Goal: Task Accomplishment & Management: Manage account settings

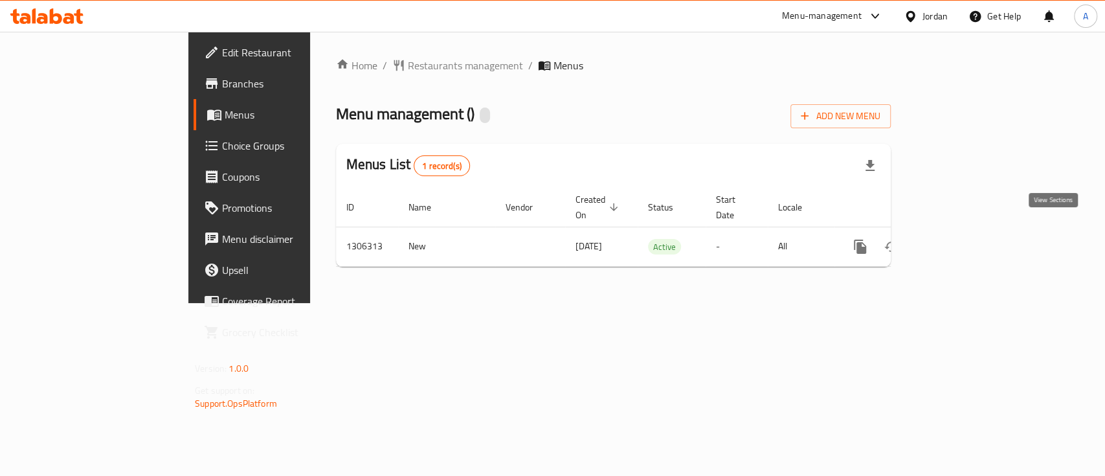
click at [969, 231] on link "enhanced table" at bounding box center [953, 246] width 31 height 31
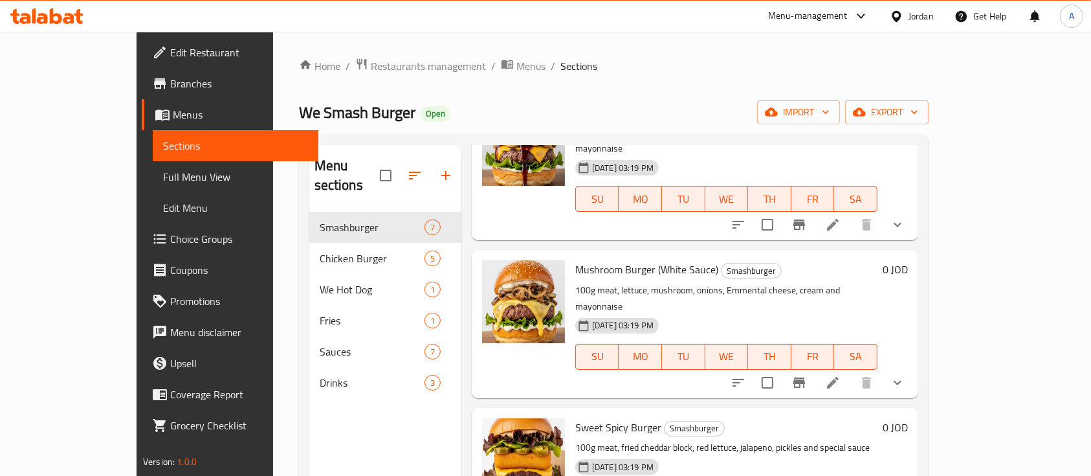
scroll to position [518, 0]
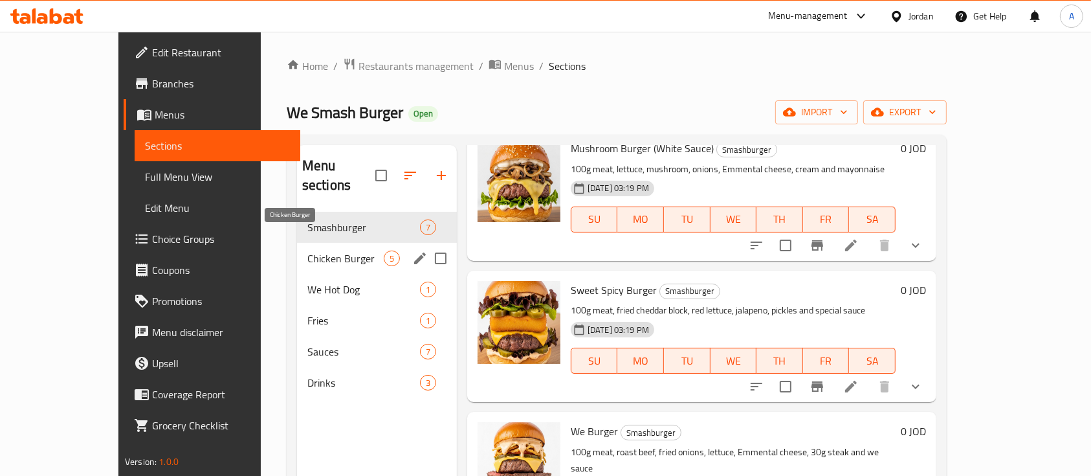
click at [315, 250] on span "Chicken Burger" at bounding box center [345, 258] width 76 height 16
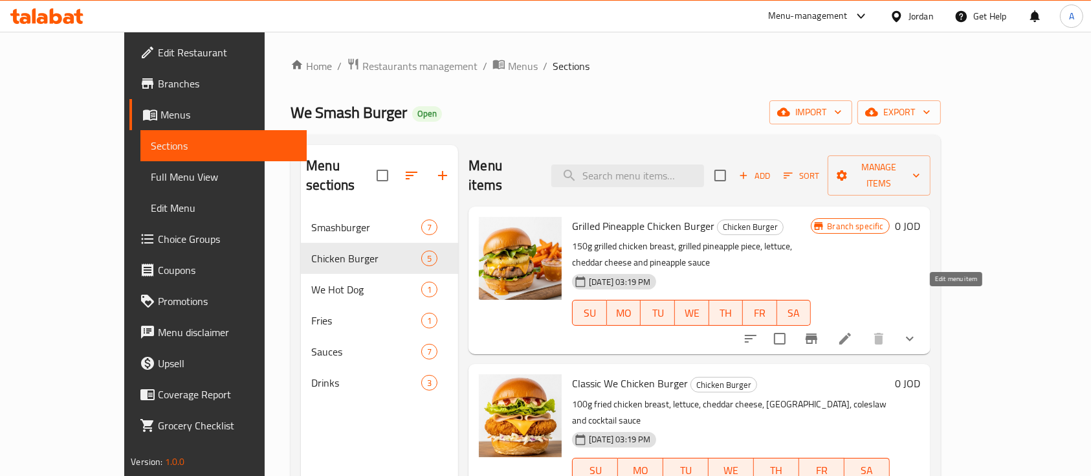
click at [853, 331] on icon at bounding box center [846, 339] width 16 height 16
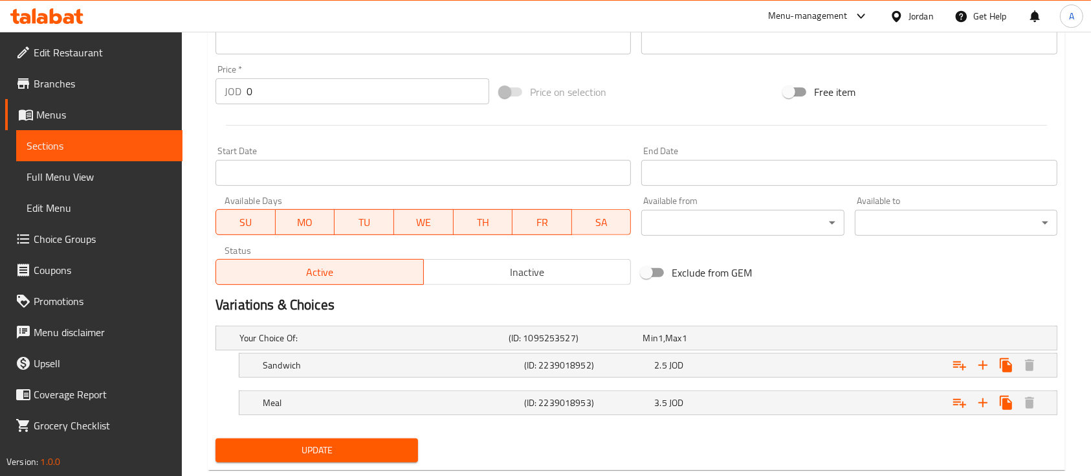
scroll to position [486, 0]
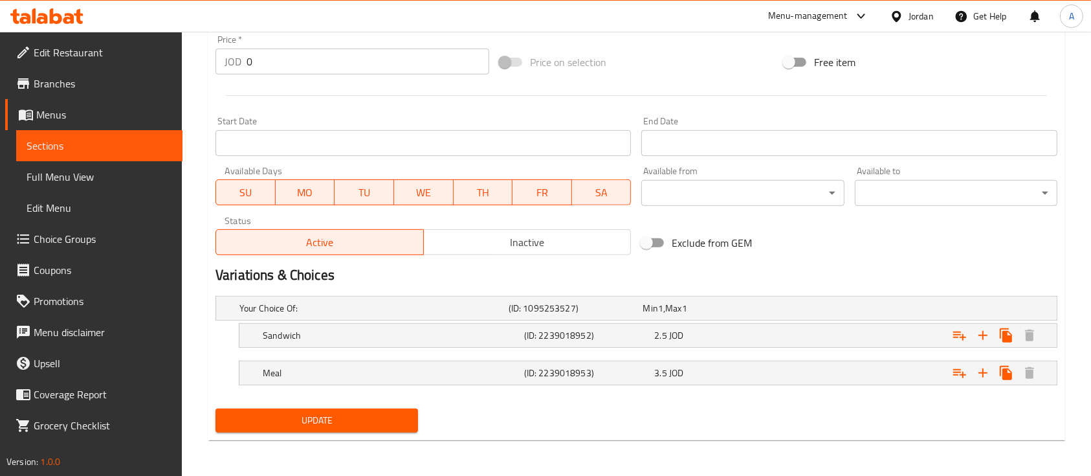
click at [330, 236] on span "Active" at bounding box center [319, 242] width 197 height 19
click at [466, 248] on span "Inactive" at bounding box center [527, 242] width 197 height 19
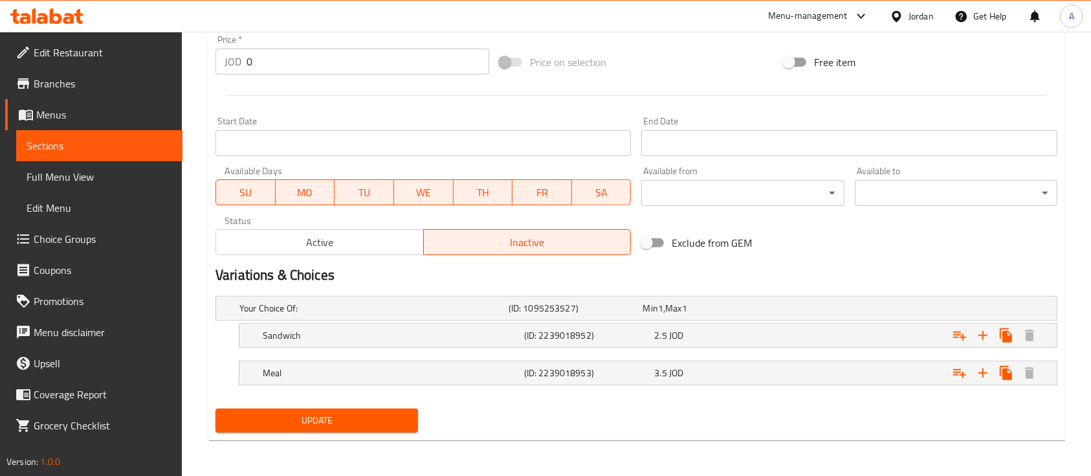
click at [349, 252] on button "Active" at bounding box center [320, 242] width 208 height 26
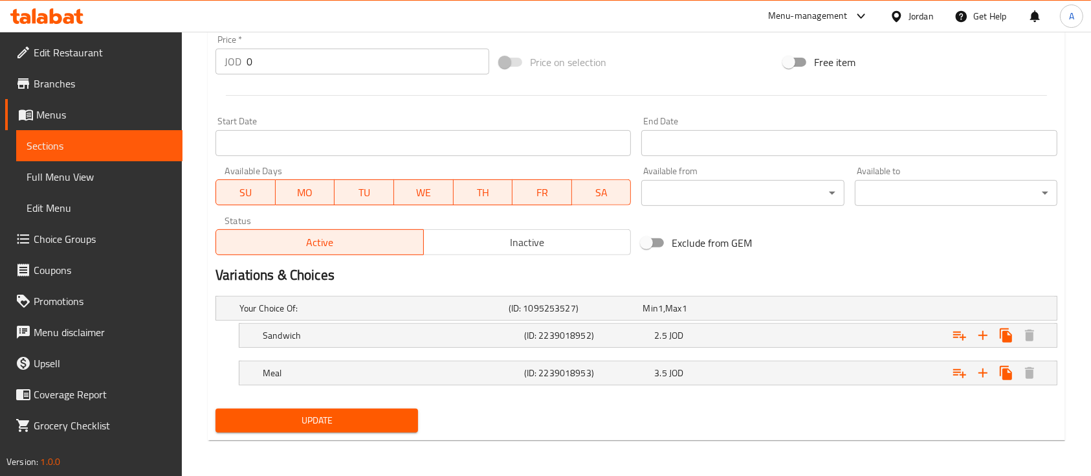
click at [300, 422] on span "Update" at bounding box center [317, 420] width 182 height 16
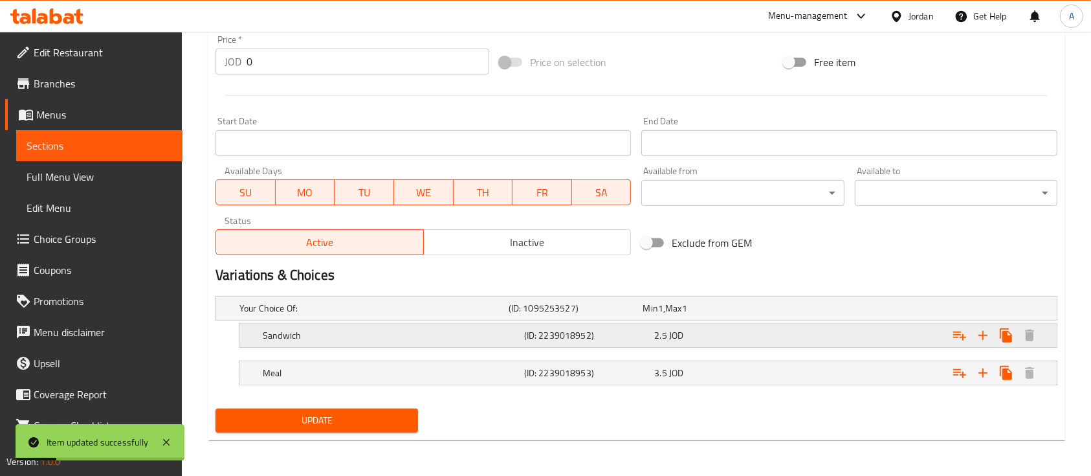
click at [813, 311] on div "Expand" at bounding box center [909, 308] width 269 height 5
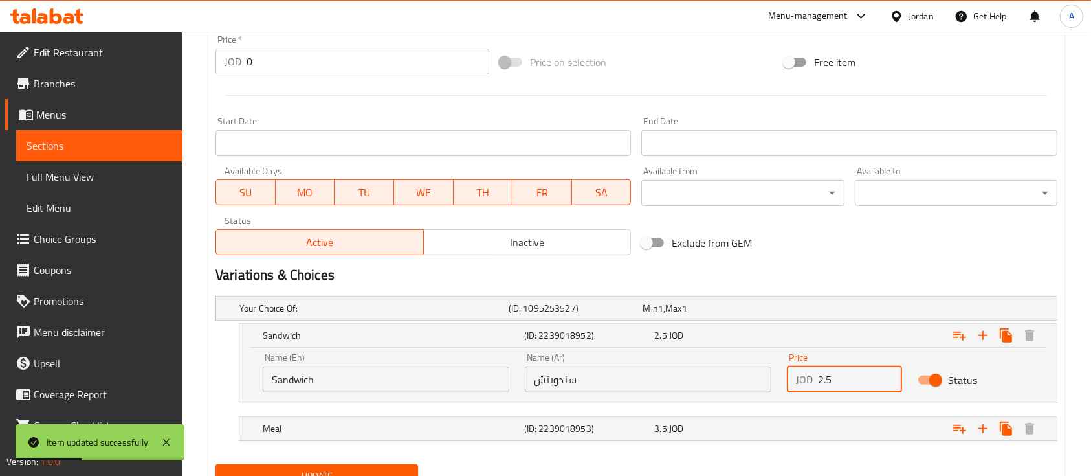
click at [829, 372] on input "2.5" at bounding box center [860, 379] width 84 height 26
drag, startPoint x: 835, startPoint y: 381, endPoint x: 816, endPoint y: 386, distance: 19.5
click at [816, 386] on div "JOD 2.5 Price" at bounding box center [844, 379] width 115 height 26
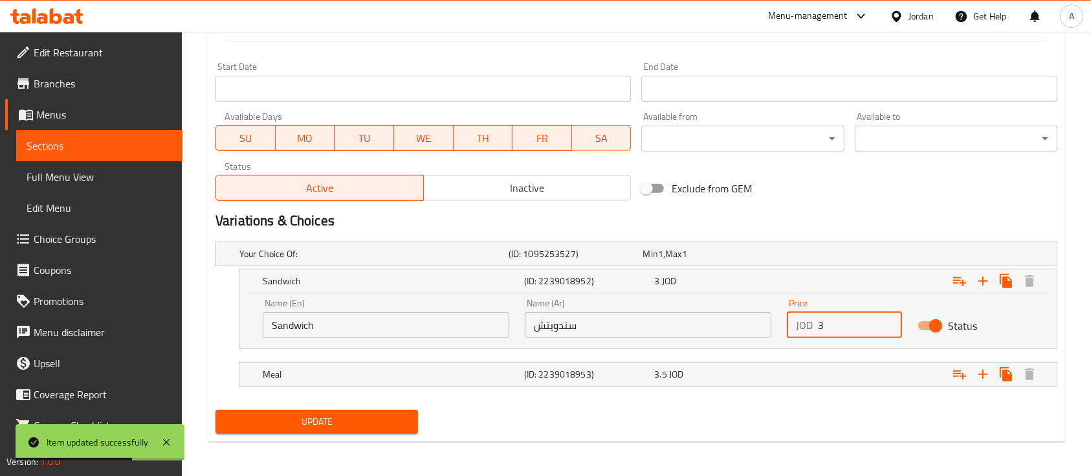
scroll to position [541, 0]
type input "3"
click at [698, 260] on div "3.5 JOD" at bounding box center [707, 253] width 129 height 13
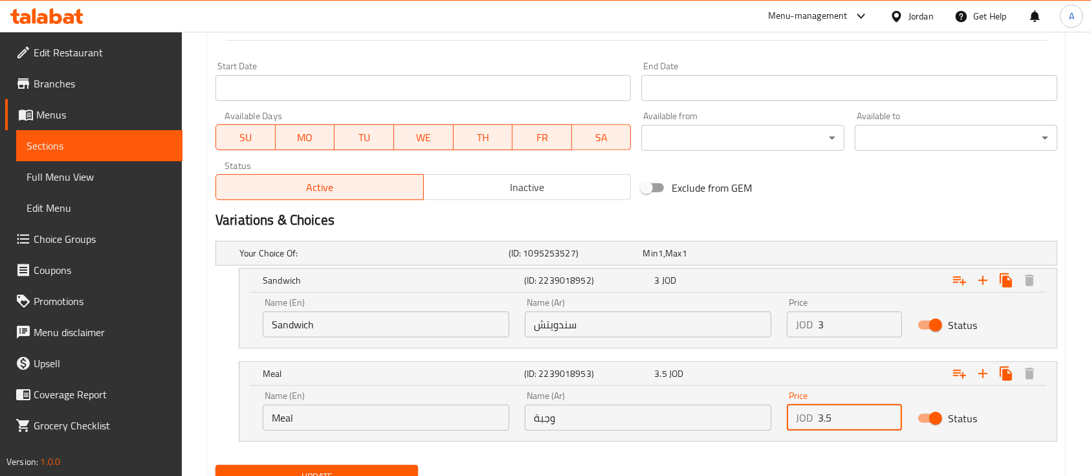
drag, startPoint x: 833, startPoint y: 422, endPoint x: 803, endPoint y: 428, distance: 31.1
click at [803, 428] on div "JOD 3.5 Price" at bounding box center [844, 418] width 115 height 26
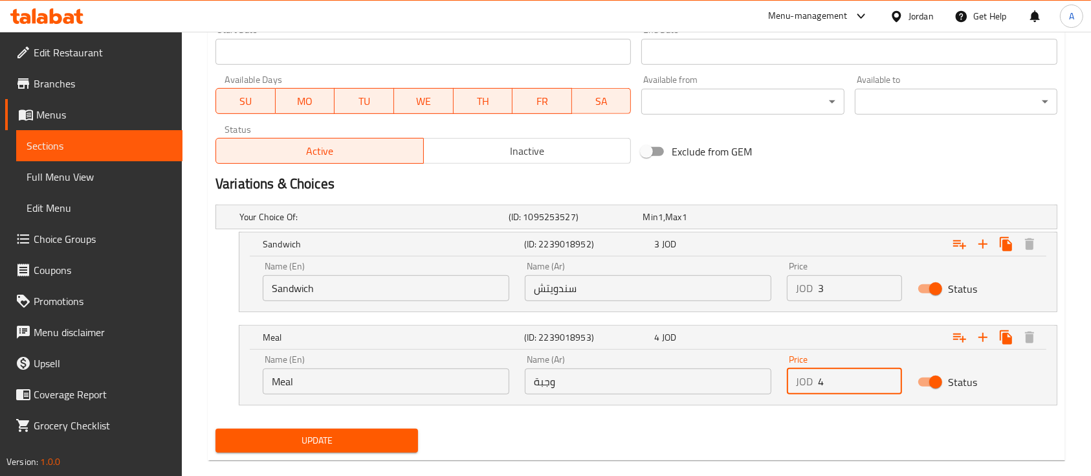
scroll to position [597, 0]
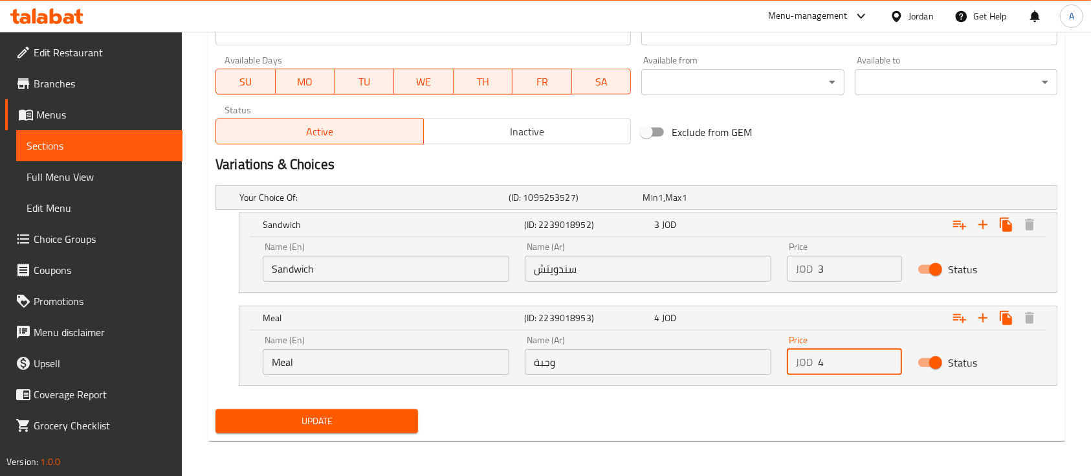
type input "4"
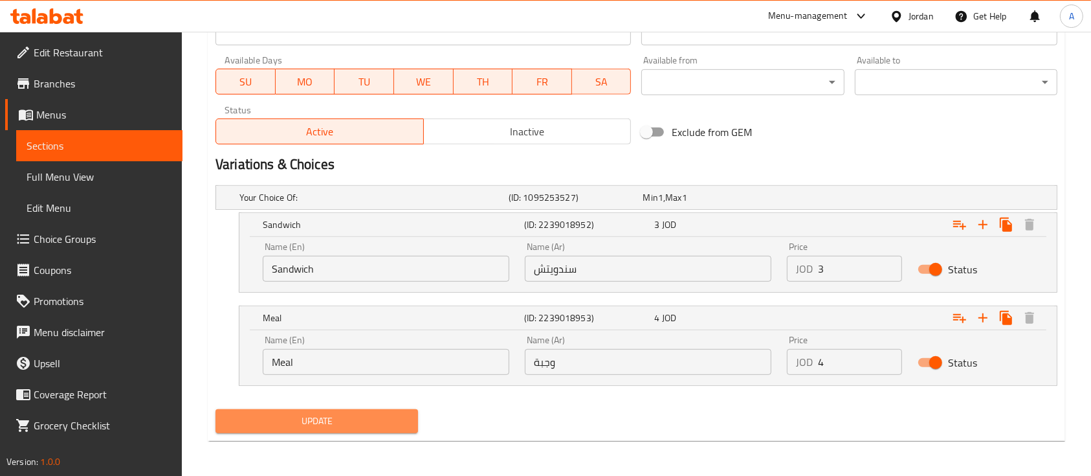
click at [302, 414] on span "Update" at bounding box center [317, 421] width 182 height 16
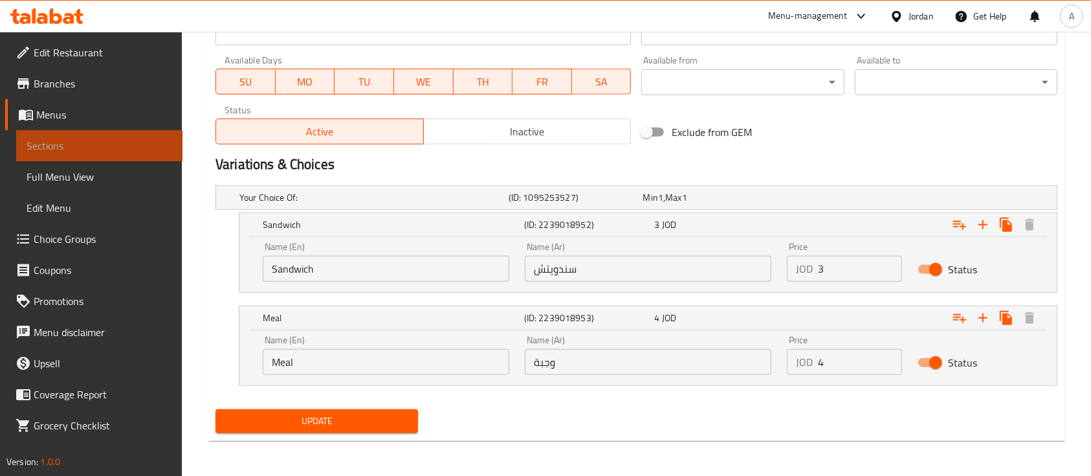
click at [101, 142] on span "Sections" at bounding box center [100, 146] width 146 height 16
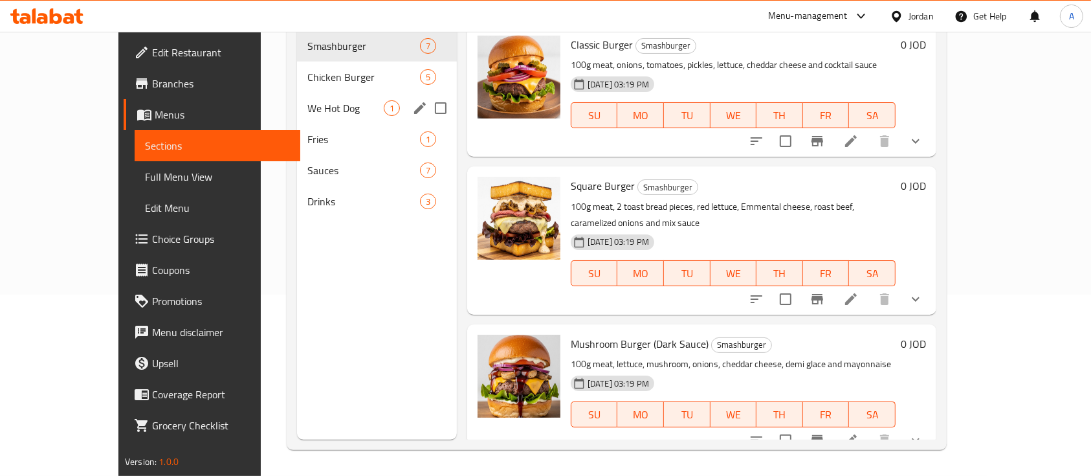
scroll to position [95, 0]
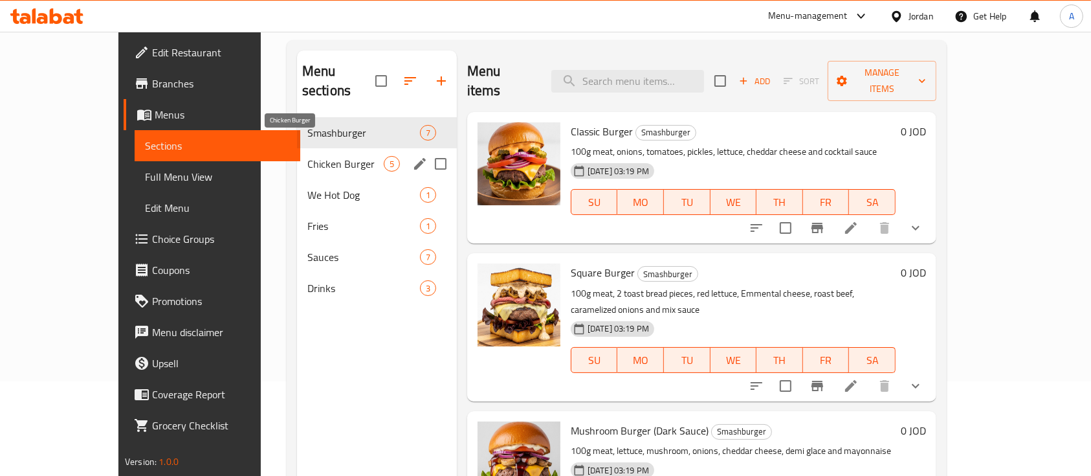
click at [314, 156] on span "Chicken Burger" at bounding box center [345, 164] width 76 height 16
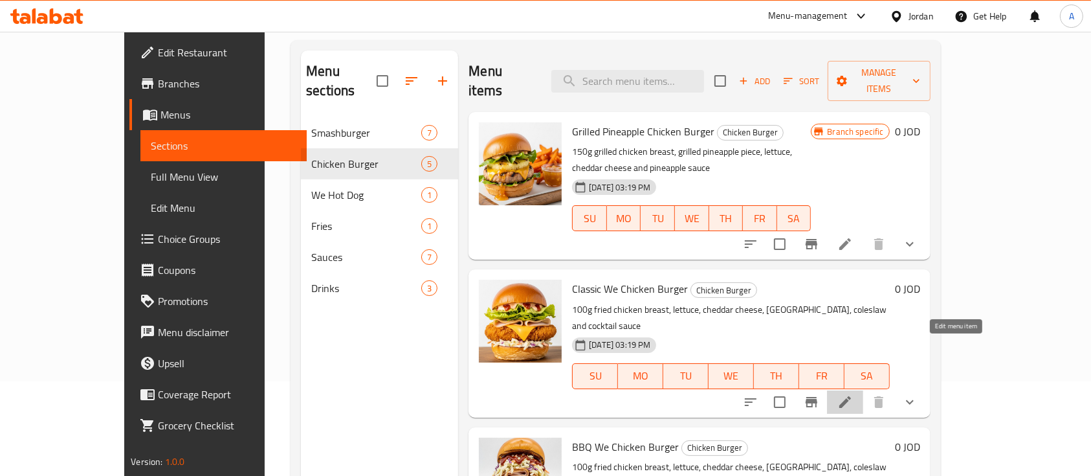
click at [851, 396] on icon at bounding box center [845, 402] width 12 height 12
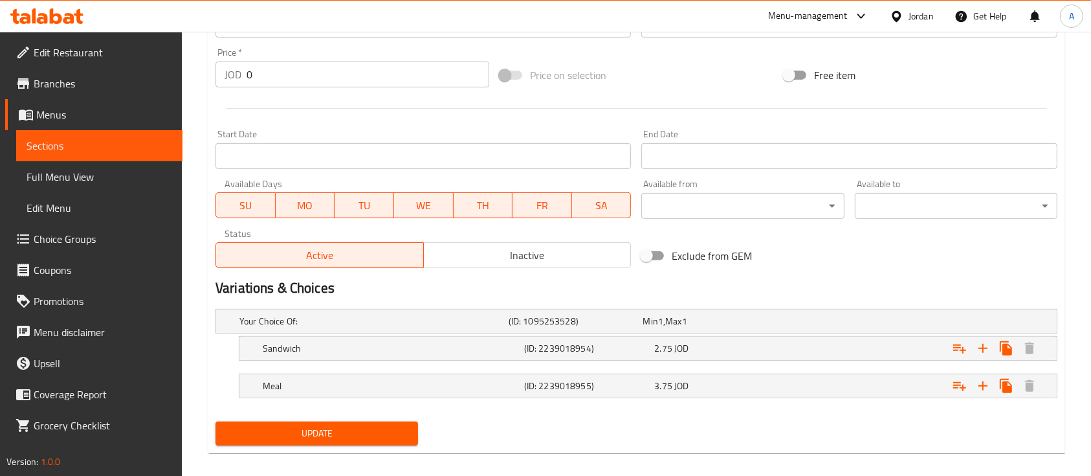
scroll to position [486, 0]
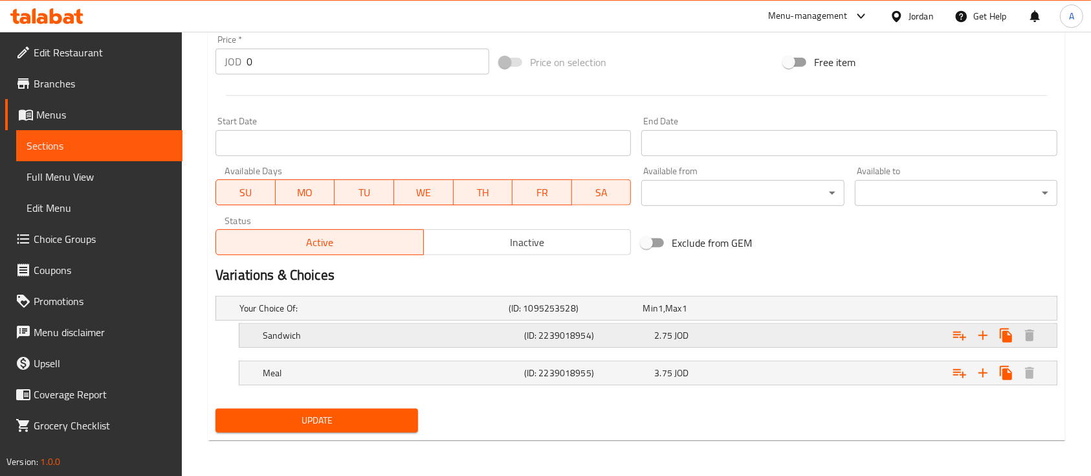
click at [775, 317] on div "2.75 JOD" at bounding box center [707, 308] width 135 height 18
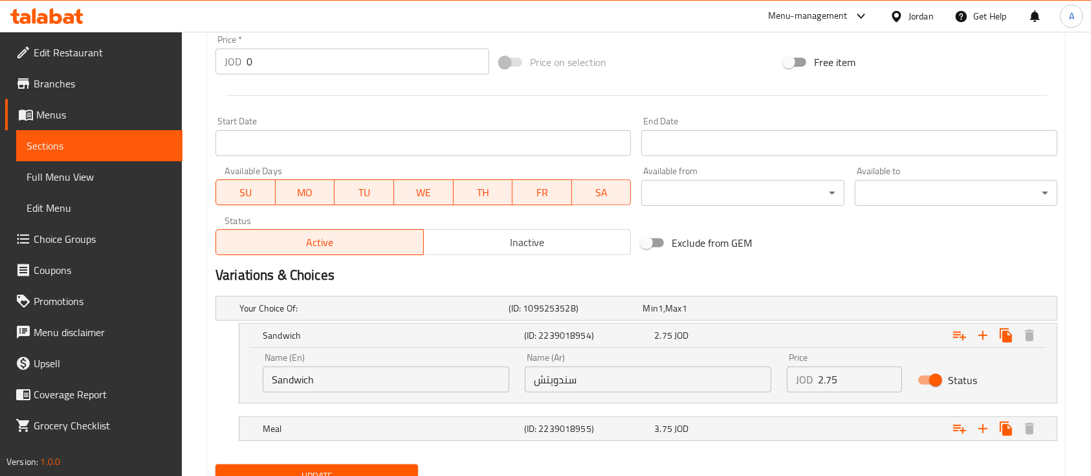
click at [842, 379] on input "2.75" at bounding box center [860, 379] width 84 height 26
click at [841, 379] on input "2.75" at bounding box center [860, 379] width 84 height 26
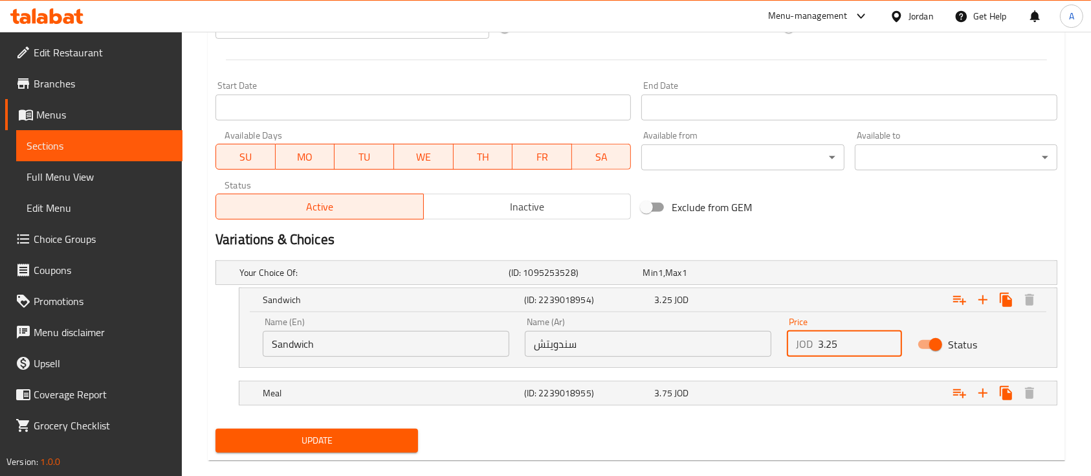
scroll to position [541, 0]
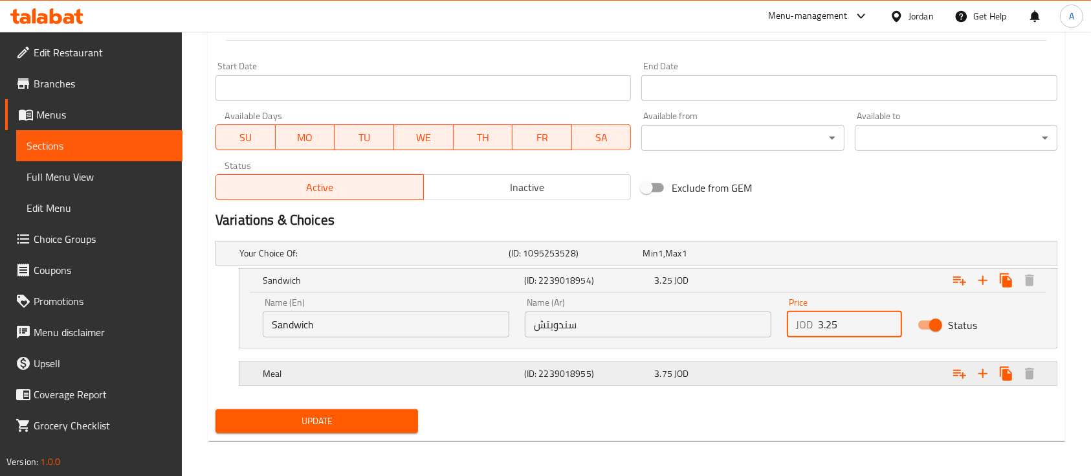
type input "3.25"
click at [764, 260] on div "3.75 JOD" at bounding box center [707, 253] width 129 height 13
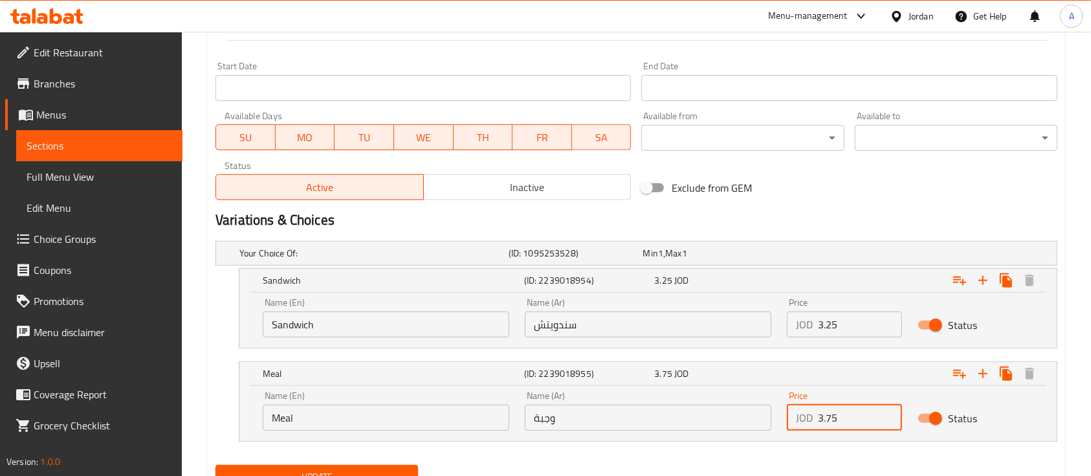
drag, startPoint x: 849, startPoint y: 417, endPoint x: 815, endPoint y: 427, distance: 35.0
click at [815, 427] on div "JOD 3.75 Price" at bounding box center [844, 418] width 115 height 26
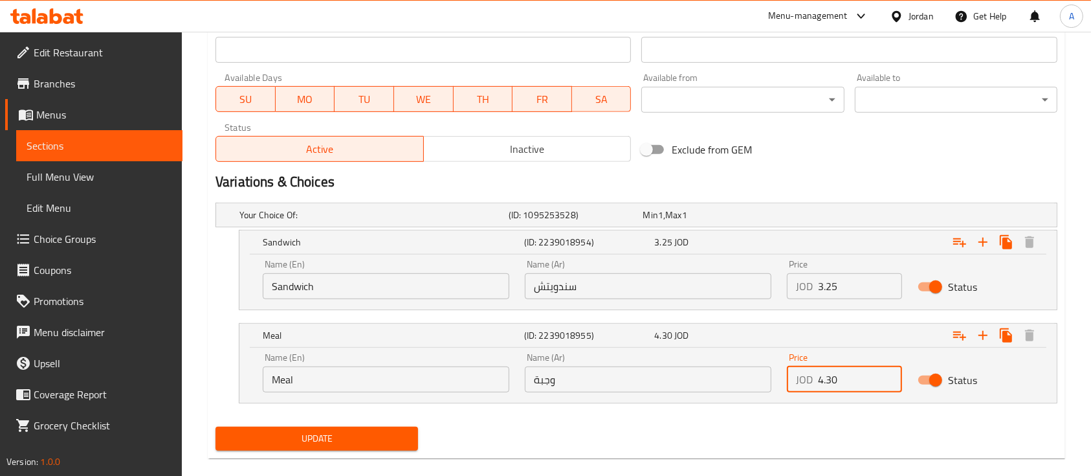
scroll to position [597, 0]
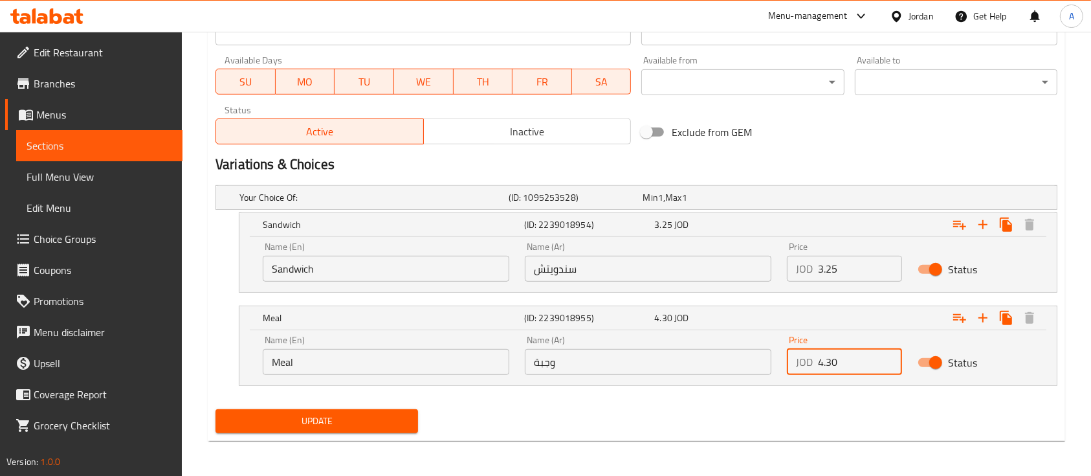
type input "4.30"
click at [312, 415] on span "Update" at bounding box center [317, 421] width 182 height 16
click at [107, 144] on span "Sections" at bounding box center [100, 146] width 146 height 16
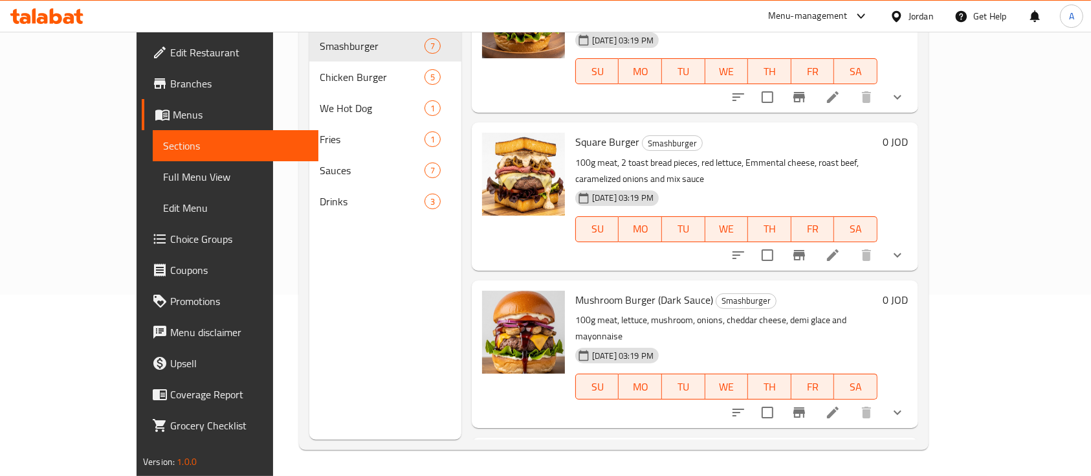
scroll to position [86, 0]
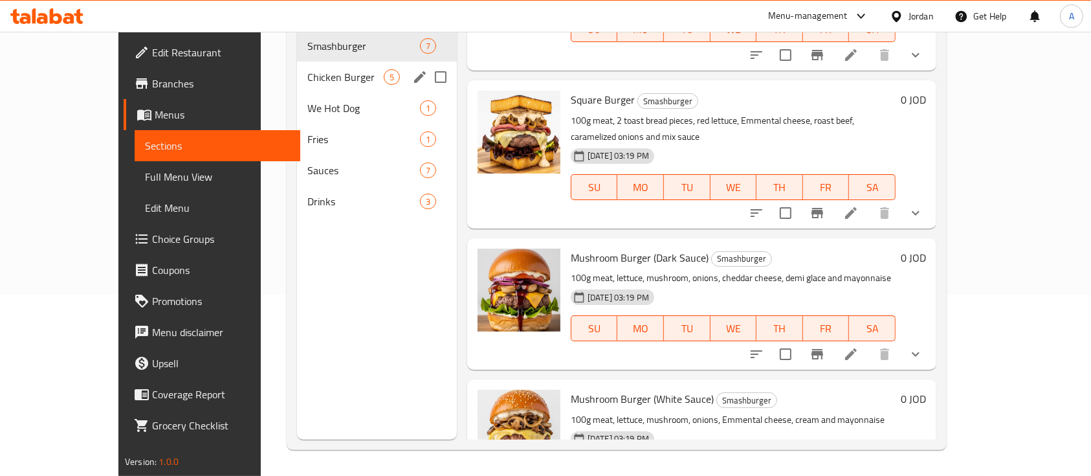
click at [319, 69] on span "Chicken Burger" at bounding box center [345, 77] width 76 height 16
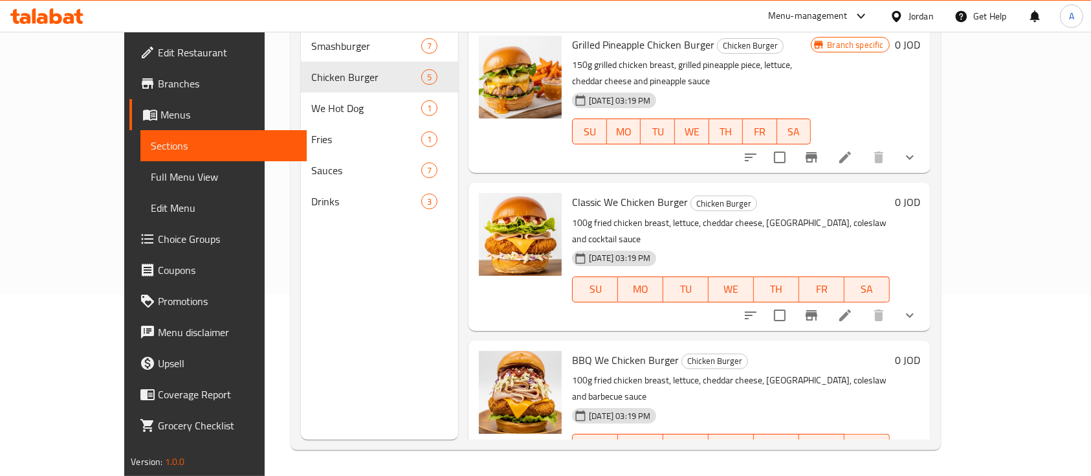
scroll to position [172, 0]
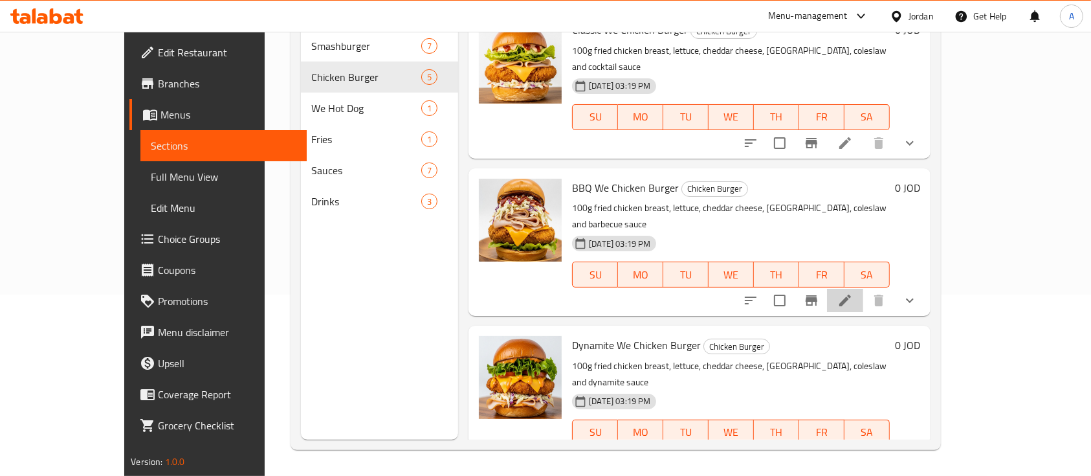
click at [863, 289] on li at bounding box center [845, 300] width 36 height 23
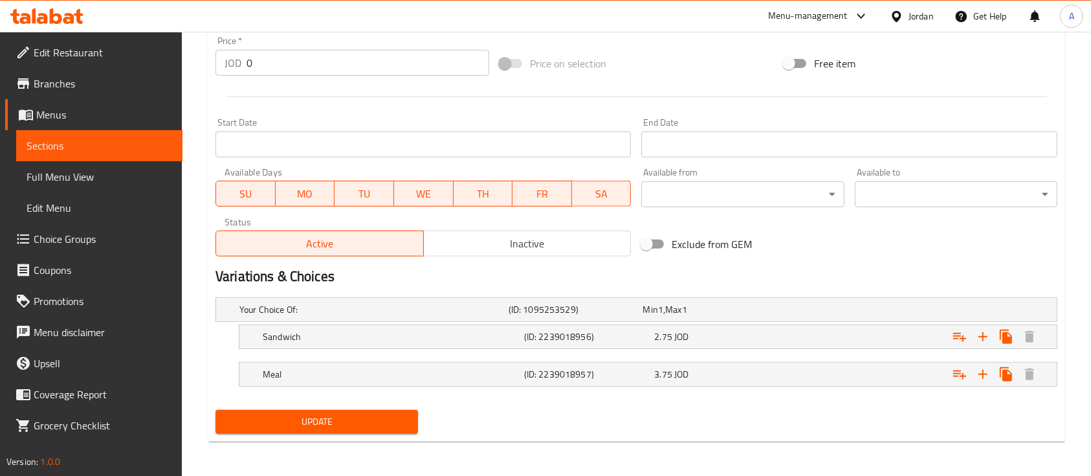
scroll to position [486, 0]
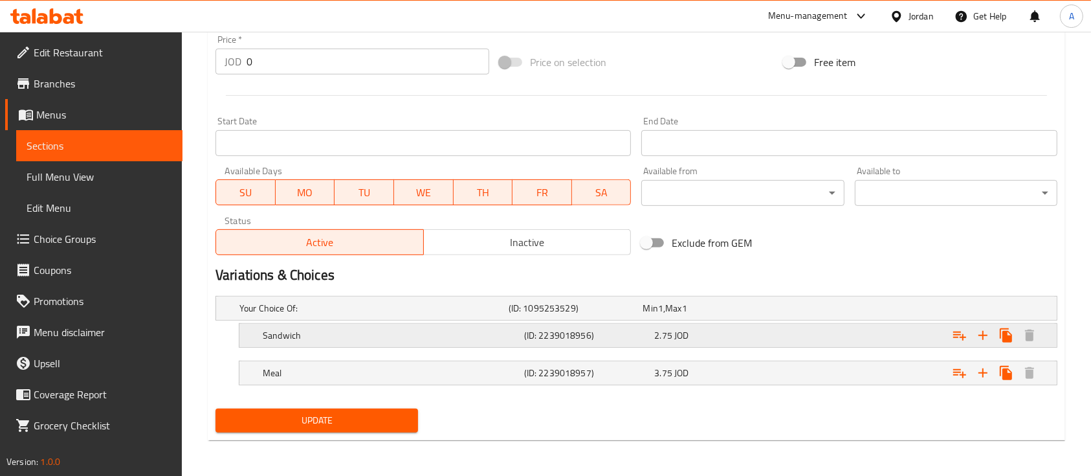
click at [763, 322] on div "Sandwich (ID: 2239018956) 2.75 JOD" at bounding box center [640, 308] width 807 height 28
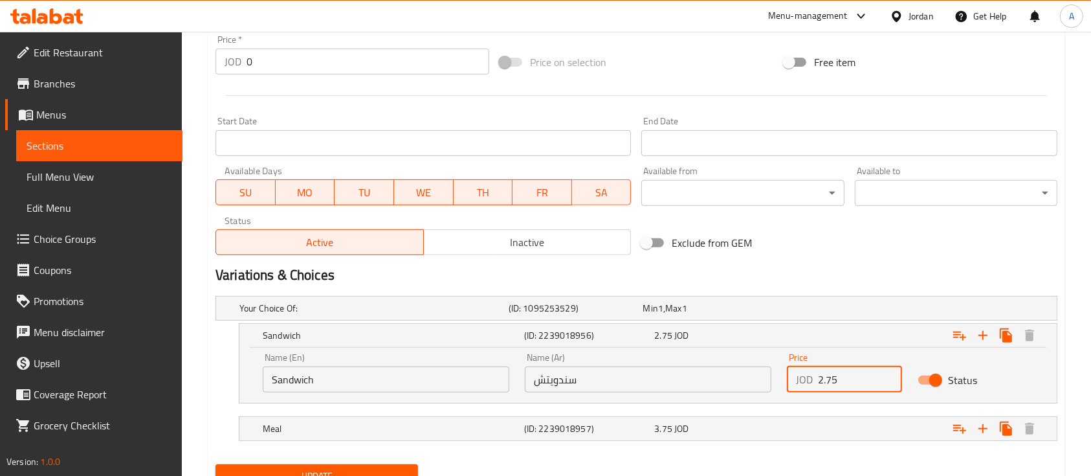
click at [842, 370] on input "2.75" at bounding box center [860, 379] width 84 height 26
click at [838, 370] on input "2.75" at bounding box center [860, 379] width 84 height 26
drag, startPoint x: 838, startPoint y: 370, endPoint x: 843, endPoint y: 375, distance: 7.8
click at [836, 372] on input "2.75" at bounding box center [860, 379] width 84 height 26
click at [858, 379] on input "2.75" at bounding box center [860, 379] width 84 height 26
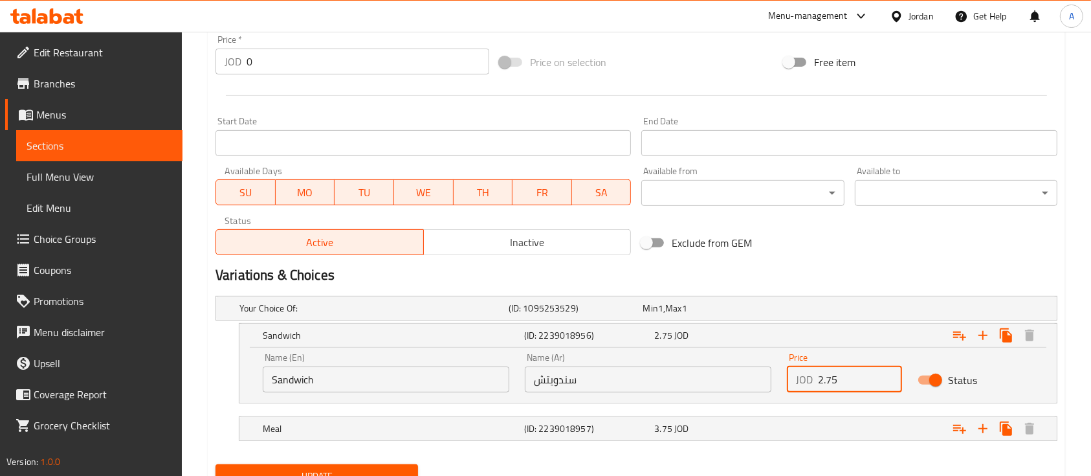
click at [858, 379] on input "2.75" at bounding box center [860, 379] width 84 height 26
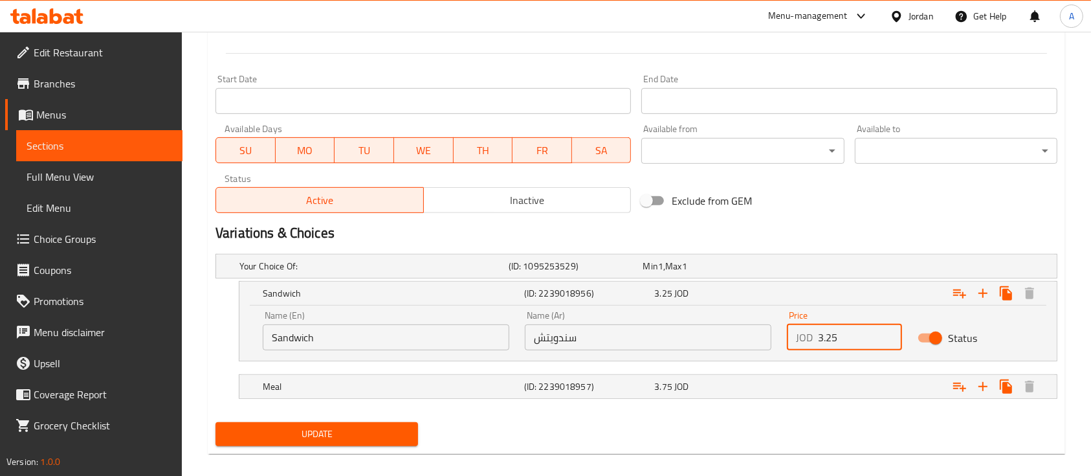
scroll to position [541, 0]
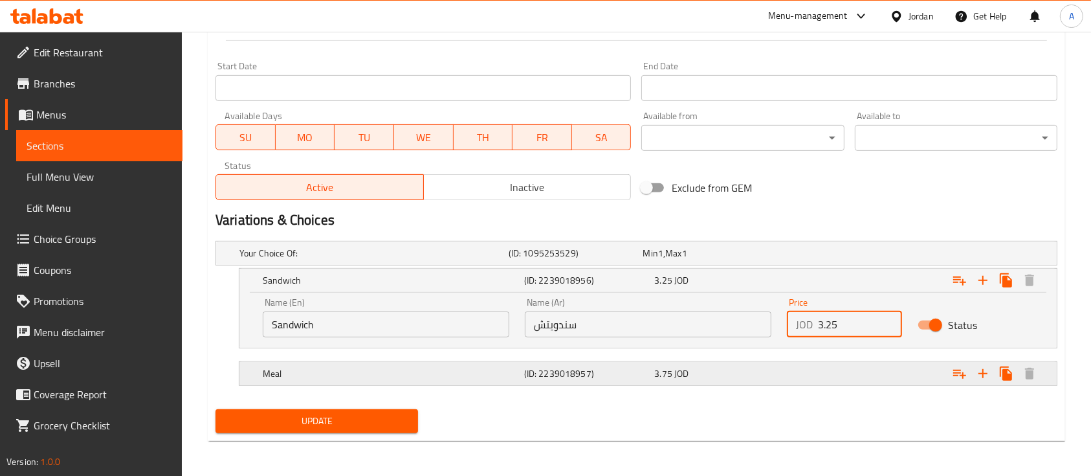
type input "3.25"
click at [836, 256] on div "Expand" at bounding box center [909, 252] width 269 height 5
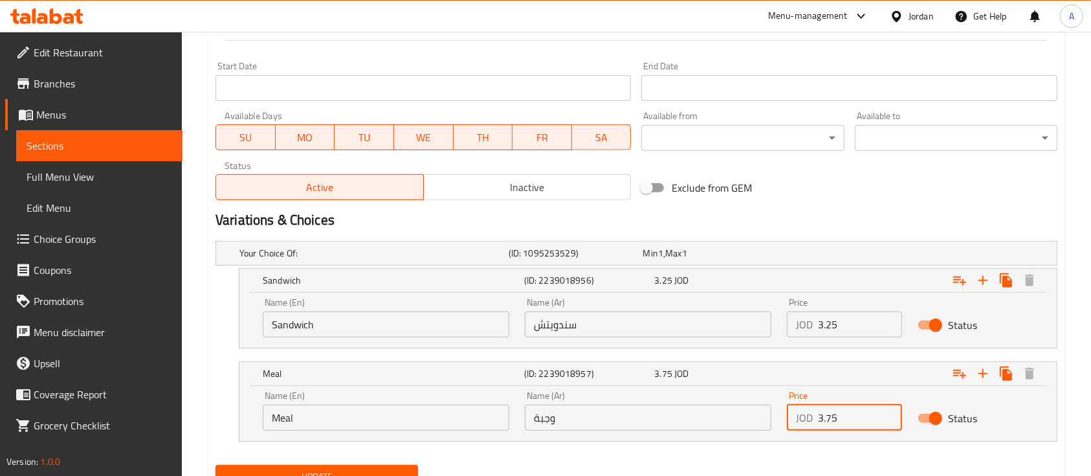
click at [834, 413] on input "3.75" at bounding box center [860, 418] width 84 height 26
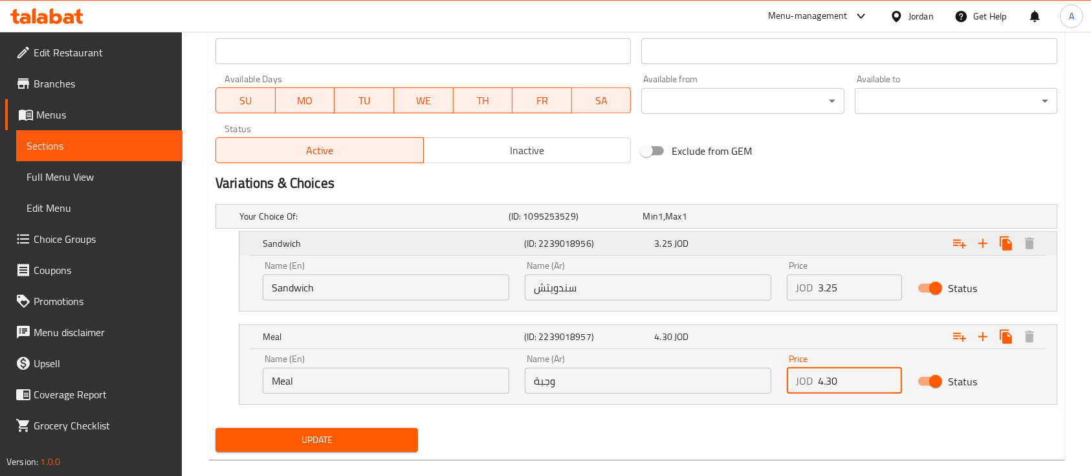
scroll to position [597, 0]
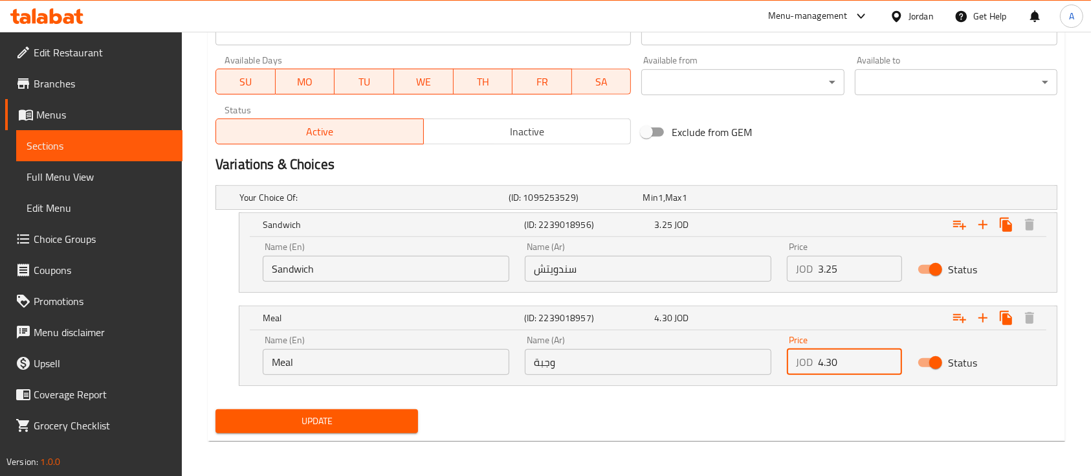
type input "4.30"
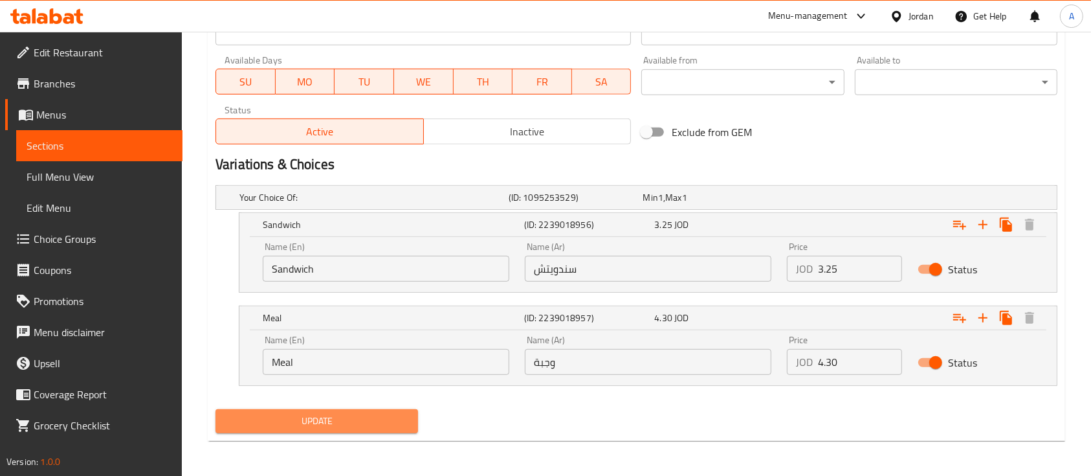
click at [241, 431] on button "Update" at bounding box center [317, 421] width 203 height 24
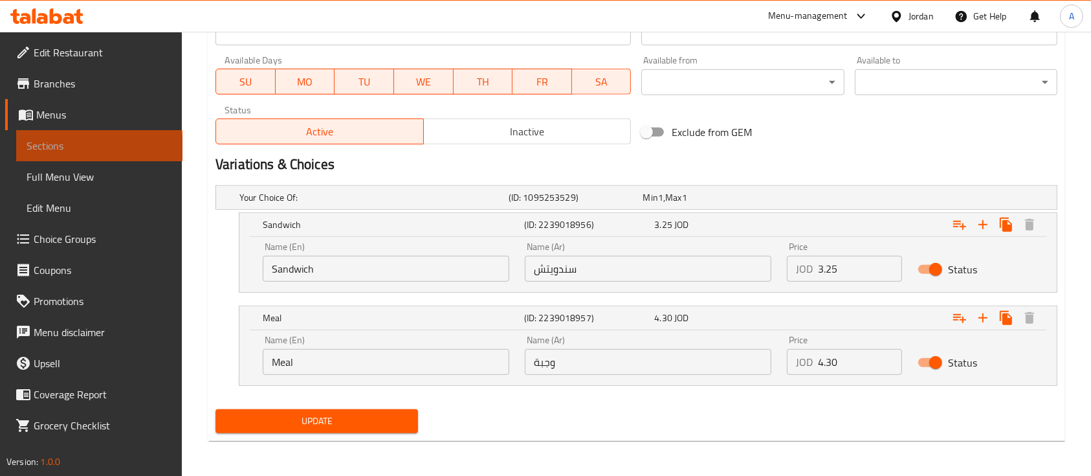
click at [98, 148] on span "Sections" at bounding box center [100, 146] width 146 height 16
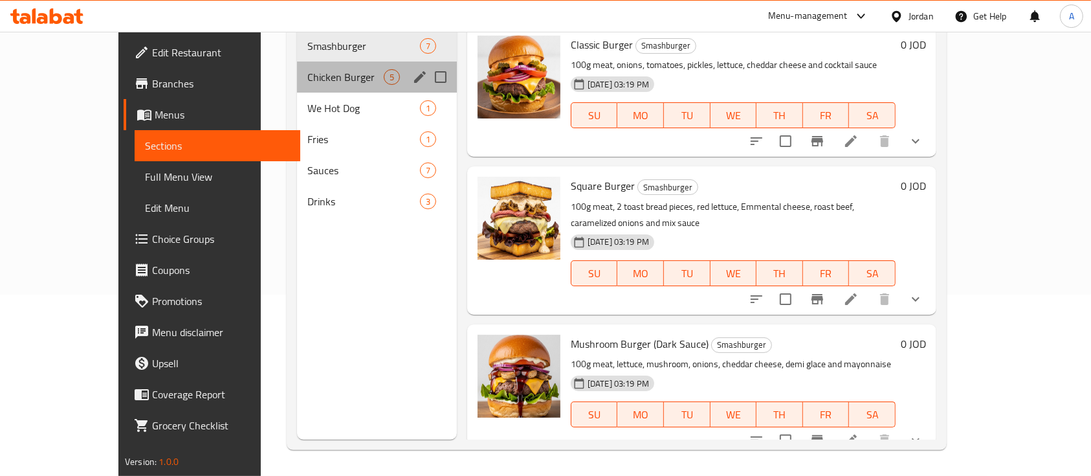
click at [316, 67] on div "Chicken Burger 5" at bounding box center [377, 76] width 160 height 31
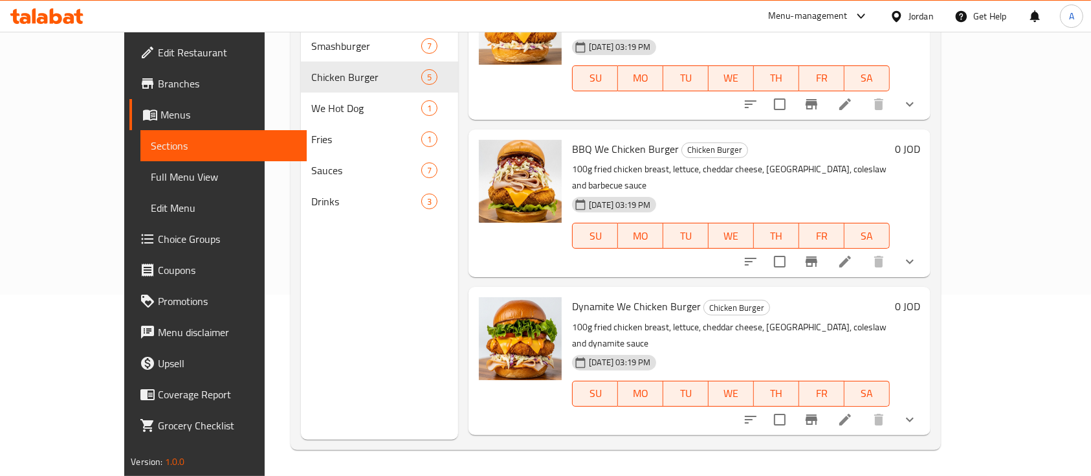
scroll to position [263, 0]
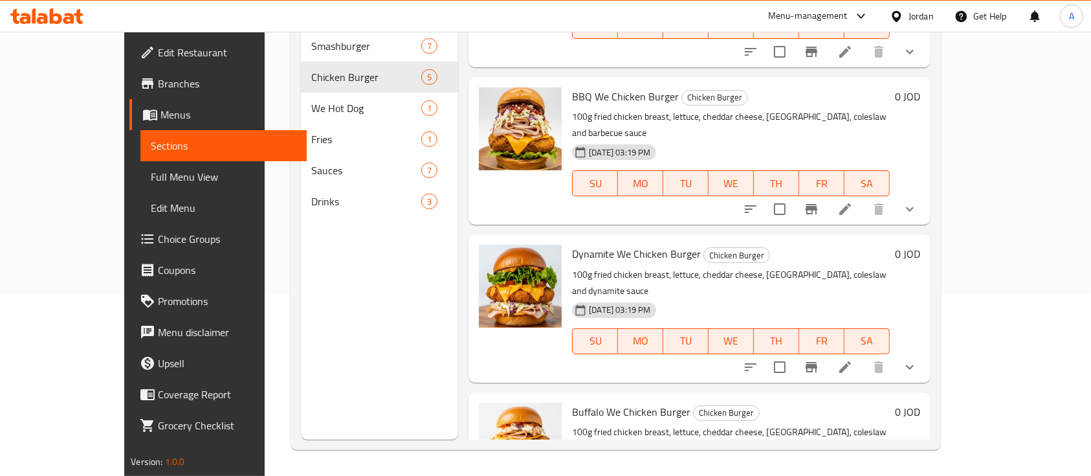
click at [863, 355] on li at bounding box center [845, 366] width 36 height 23
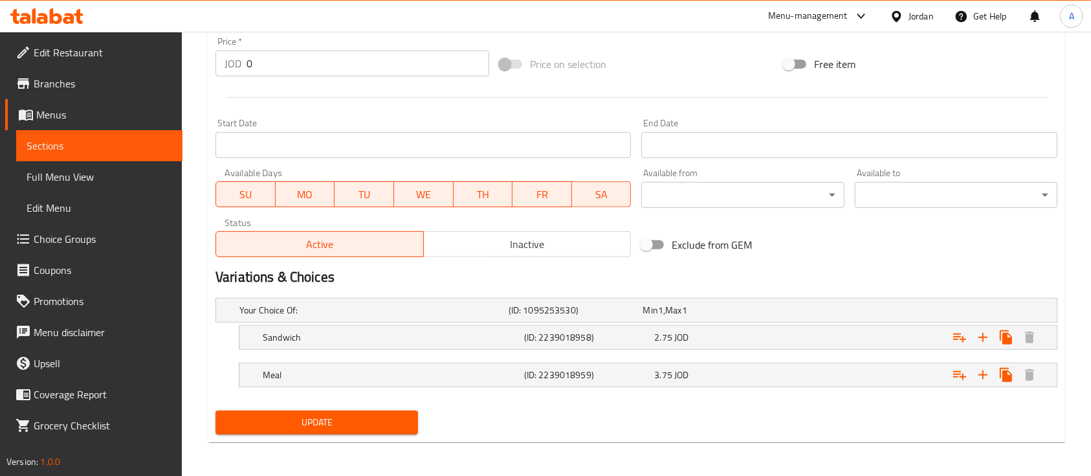
scroll to position [486, 0]
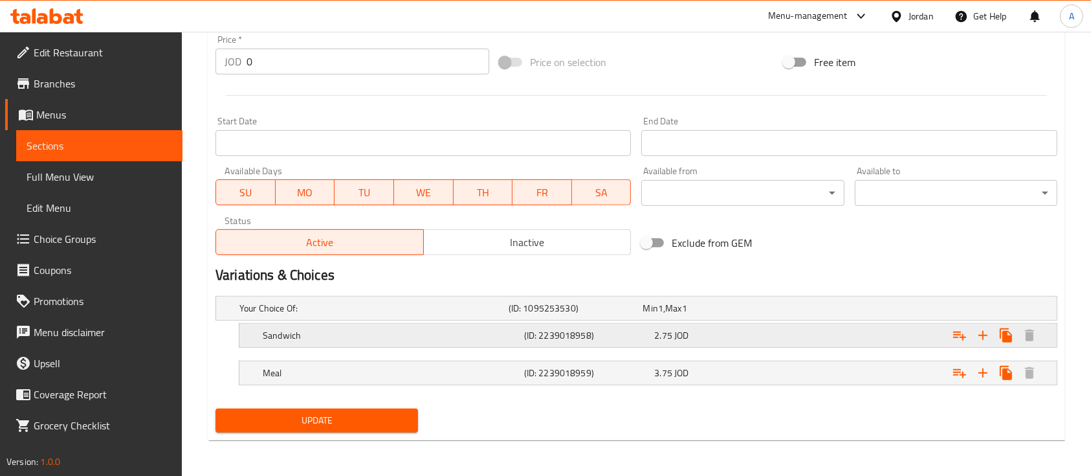
click at [759, 317] on div "2.75 JOD" at bounding box center [707, 308] width 135 height 18
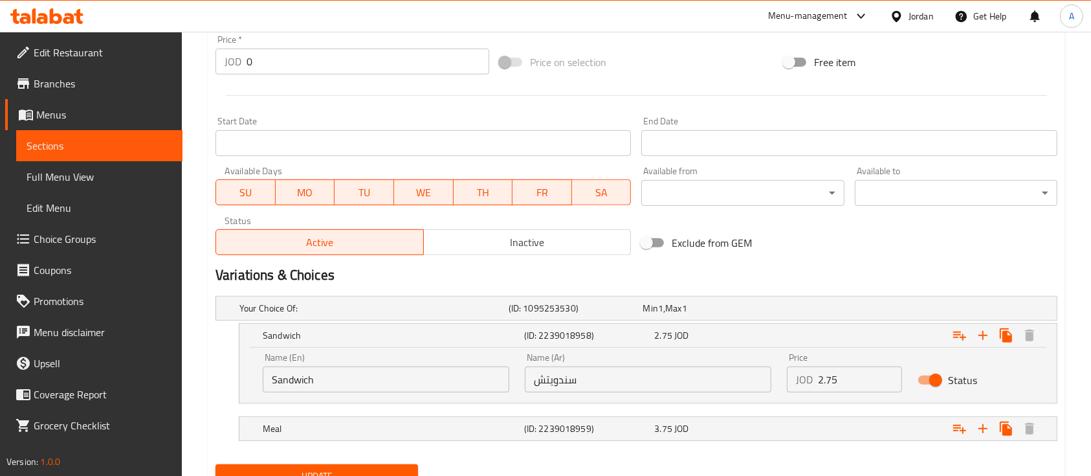
click at [844, 379] on input "2.75" at bounding box center [860, 379] width 84 height 26
click at [842, 377] on input "2.75" at bounding box center [860, 379] width 84 height 26
click at [841, 377] on input "2.75" at bounding box center [860, 379] width 84 height 26
click at [841, 376] on input "2.75" at bounding box center [860, 379] width 84 height 26
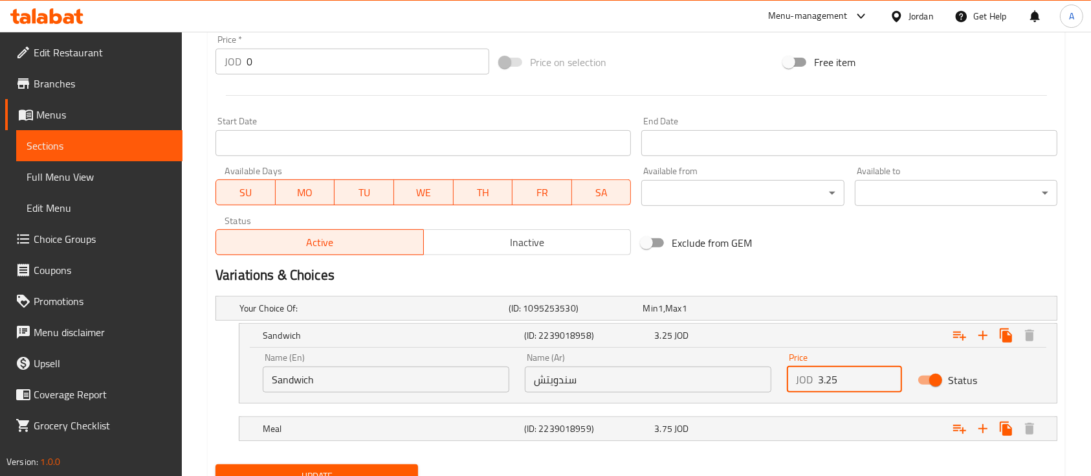
type input "3.25"
click at [755, 359] on div "Name (Ar) سندويتش Name (Ar)" at bounding box center [648, 372] width 262 height 55
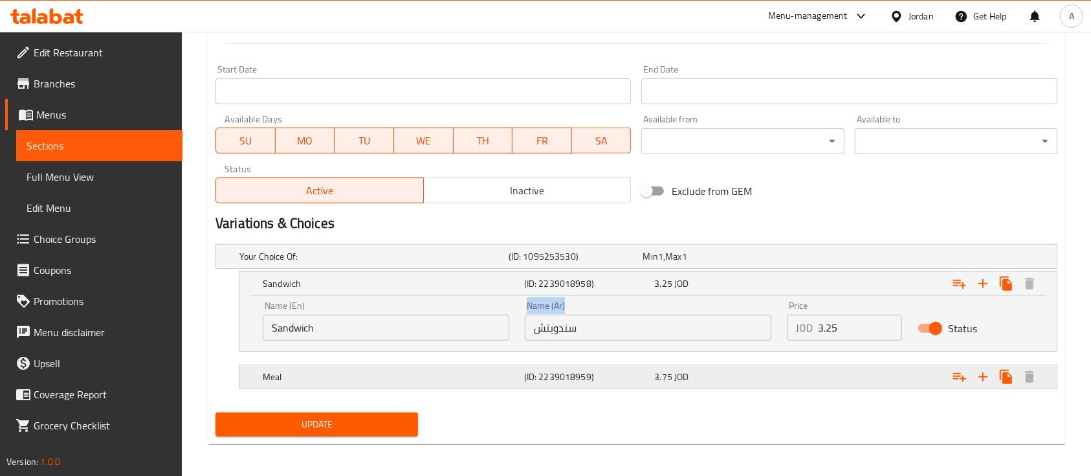
scroll to position [541, 0]
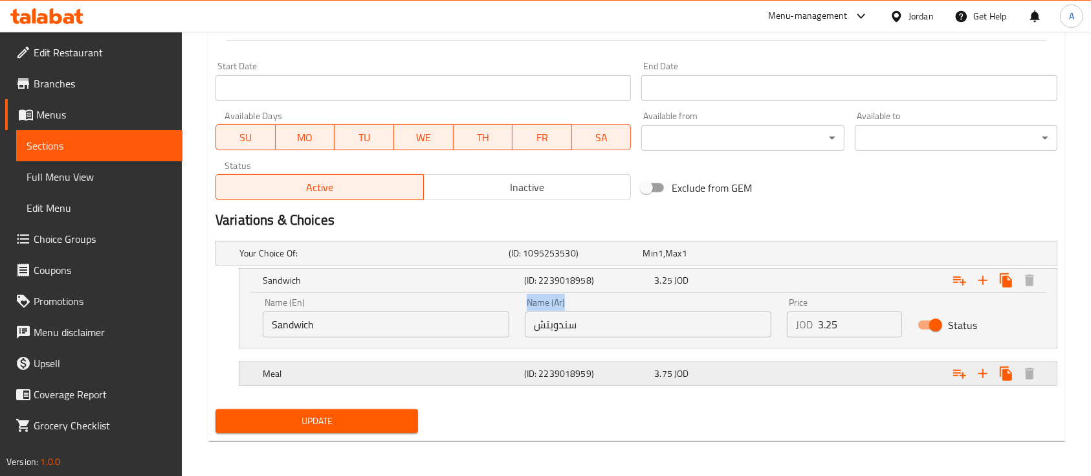
click at [794, 256] on div "Expand" at bounding box center [909, 252] width 269 height 5
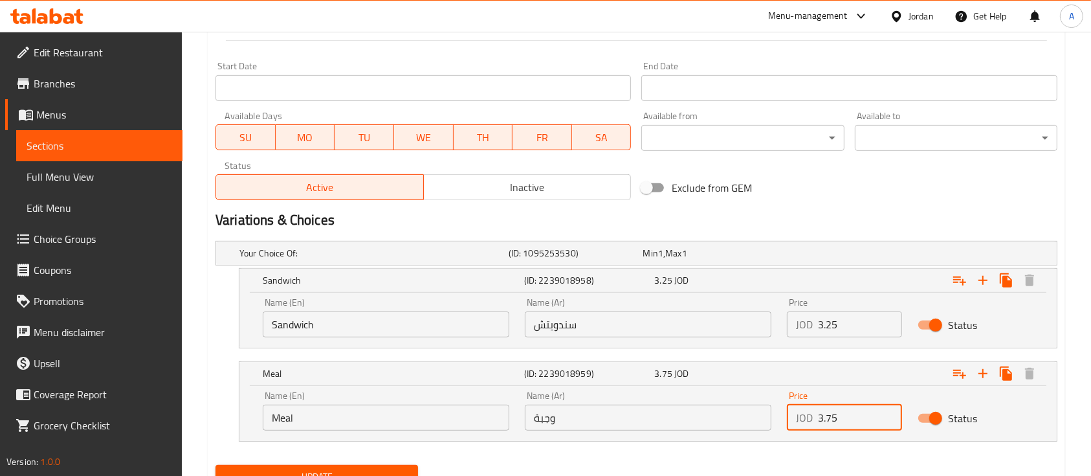
click at [845, 422] on input "3.75" at bounding box center [860, 418] width 84 height 26
click at [845, 423] on input "3.75" at bounding box center [860, 418] width 84 height 26
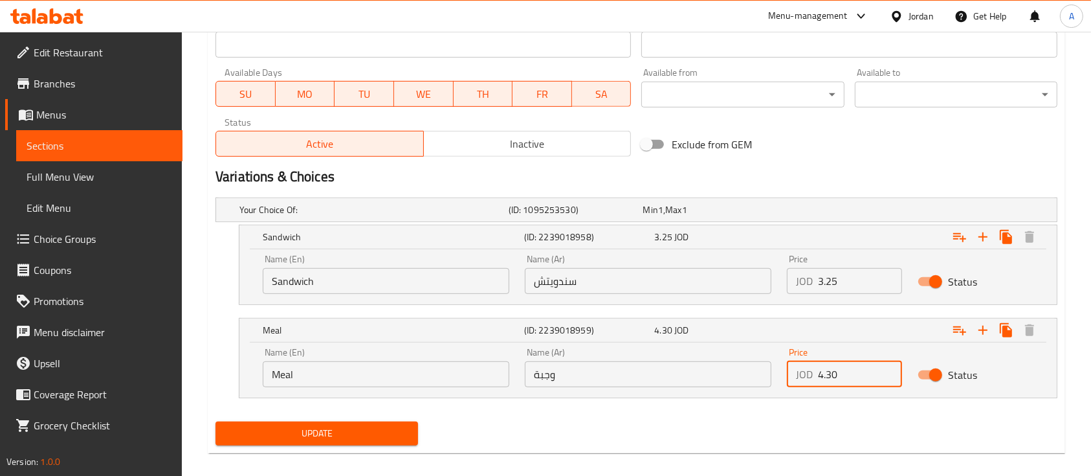
scroll to position [597, 0]
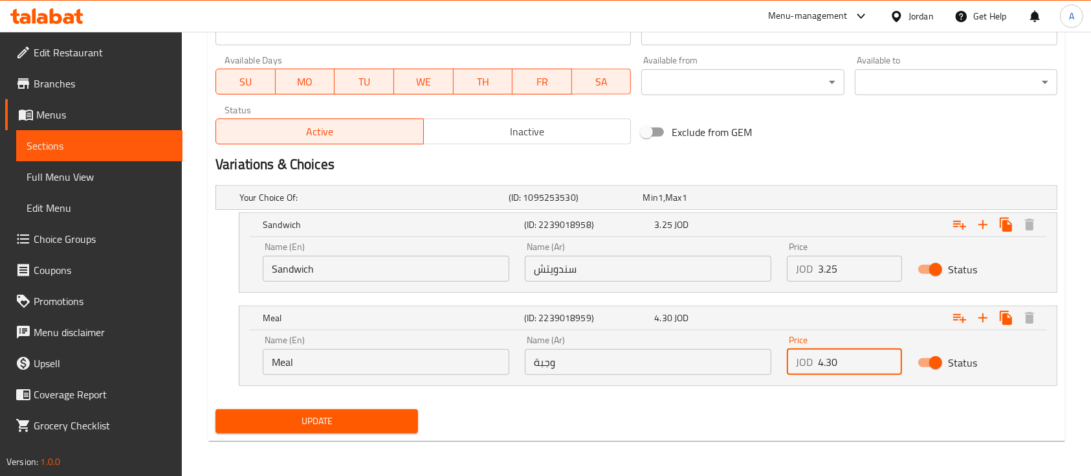
type input "4.30"
click at [285, 405] on div "Update" at bounding box center [316, 421] width 213 height 34
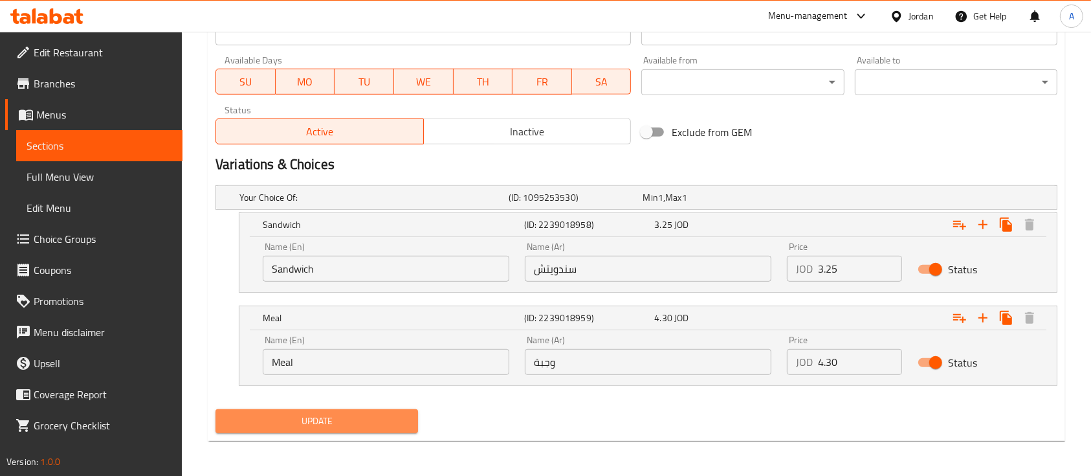
click at [285, 409] on button "Update" at bounding box center [317, 421] width 203 height 24
click at [83, 146] on span "Sections" at bounding box center [100, 146] width 146 height 16
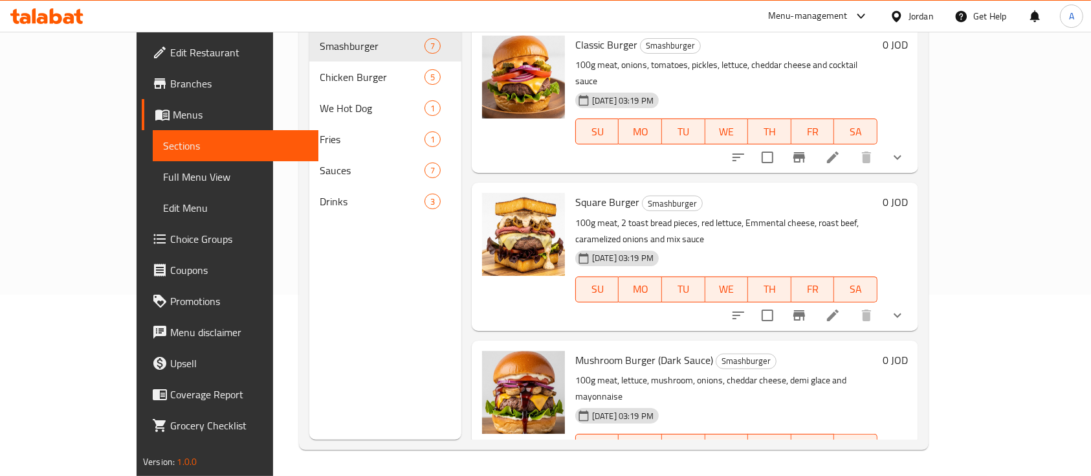
scroll to position [181, 0]
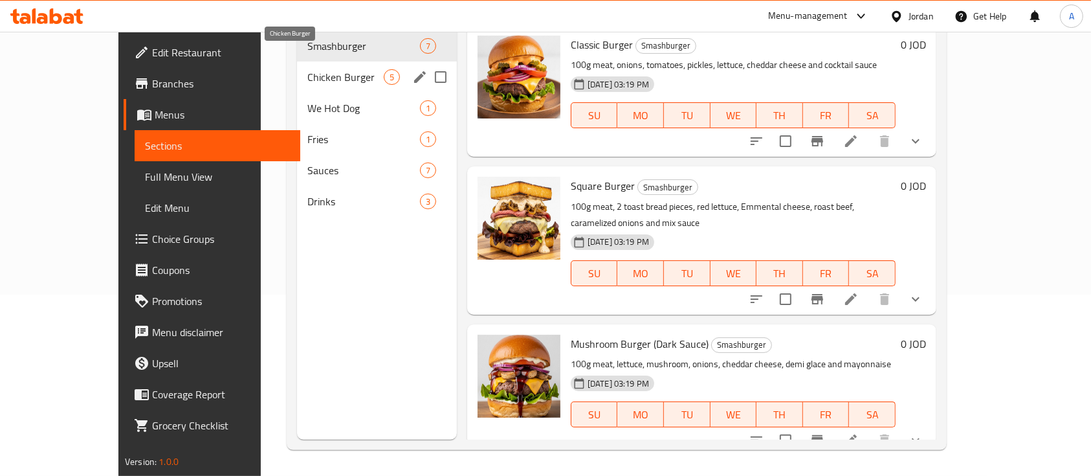
click at [307, 69] on span "Chicken Burger" at bounding box center [345, 77] width 76 height 16
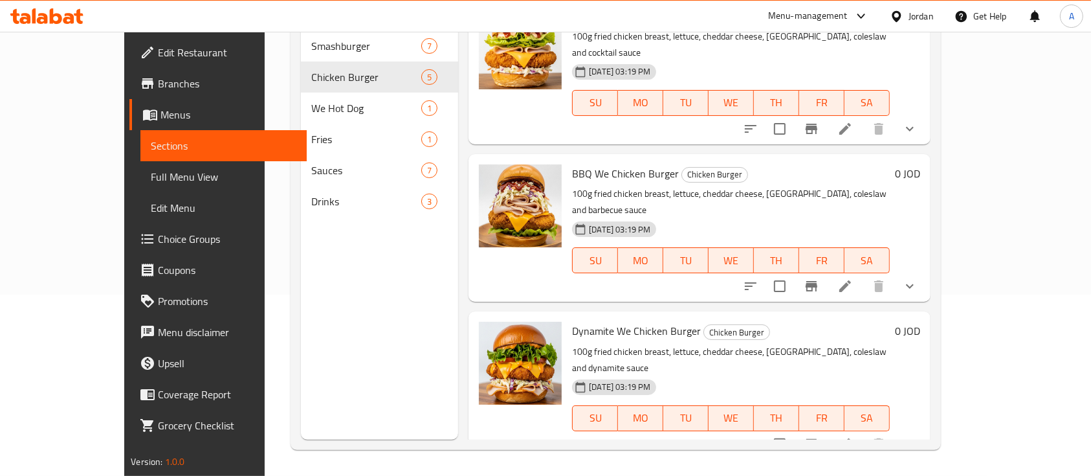
scroll to position [263, 0]
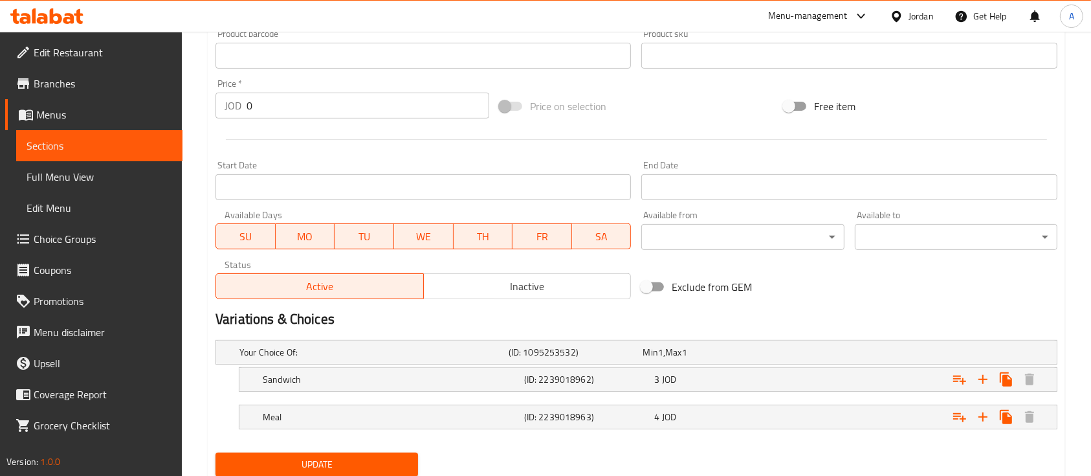
scroll to position [486, 0]
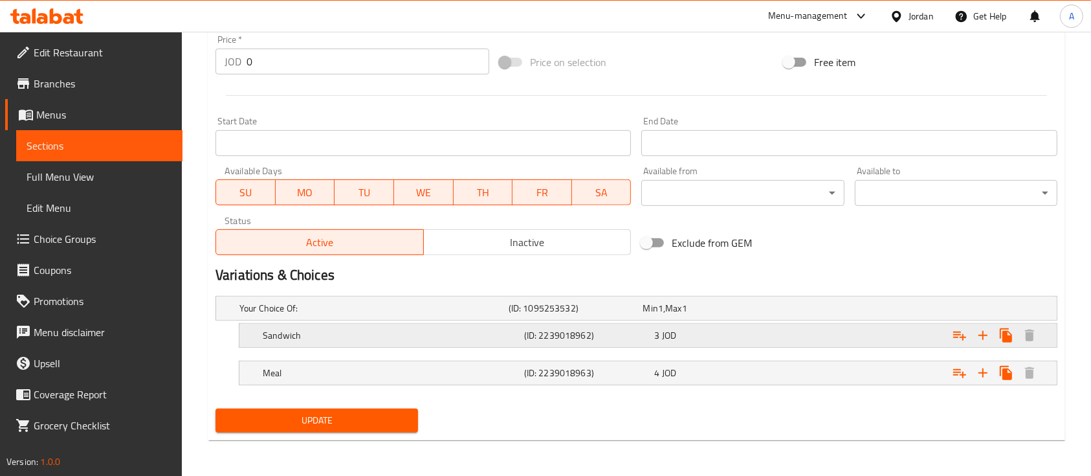
click at [692, 315] on div "3 JOD" at bounding box center [707, 308] width 129 height 13
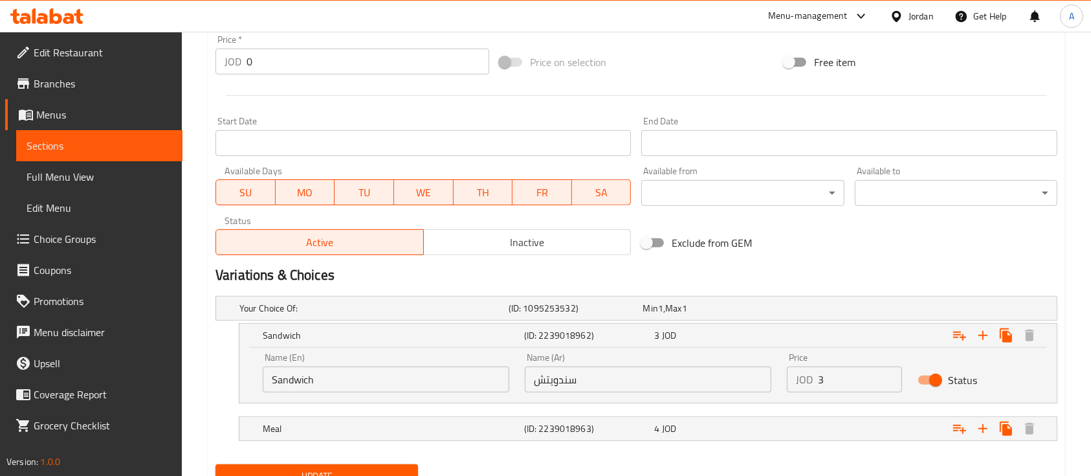
click at [828, 383] on input "3" at bounding box center [860, 379] width 84 height 26
type input "3.50"
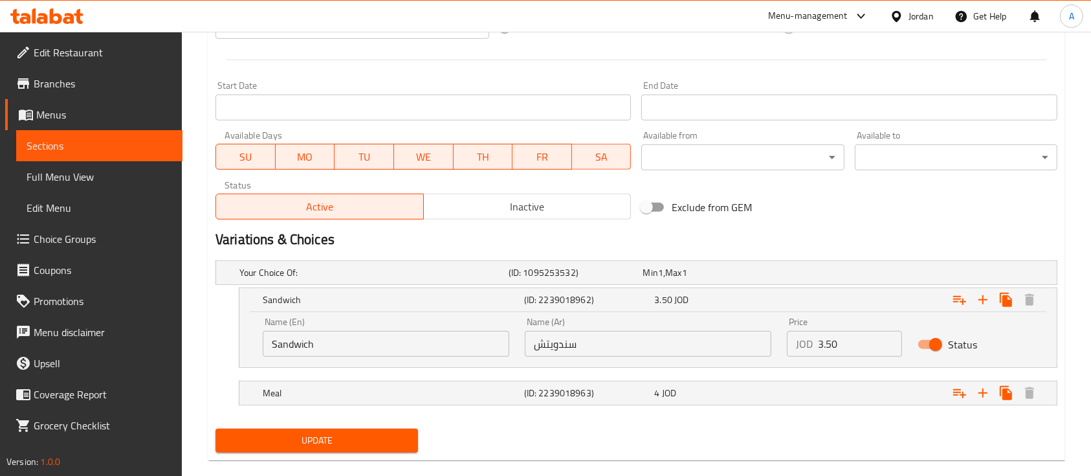
scroll to position [541, 0]
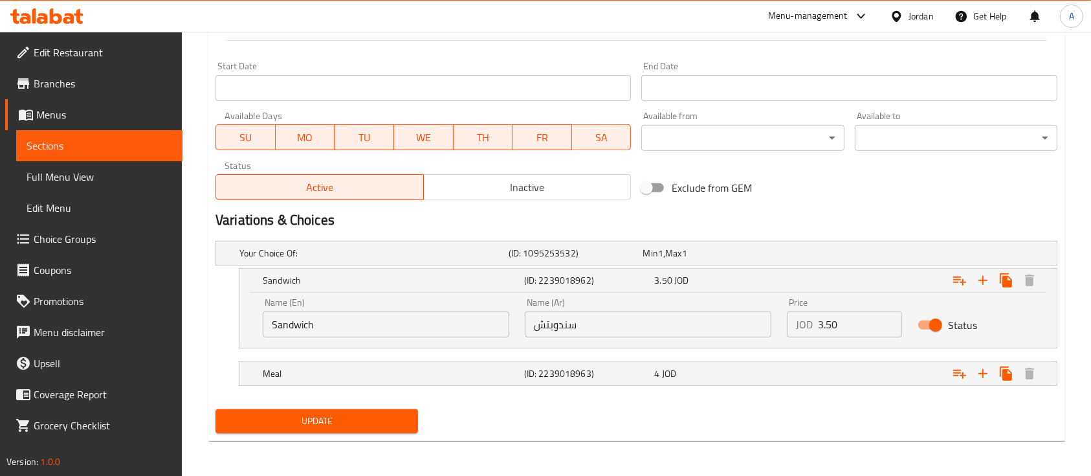
drag, startPoint x: 687, startPoint y: 221, endPoint x: 623, endPoint y: 434, distance: 222.4
click at [623, 434] on div "Update" at bounding box center [636, 421] width 852 height 34
click at [882, 256] on div "Expand" at bounding box center [909, 252] width 269 height 5
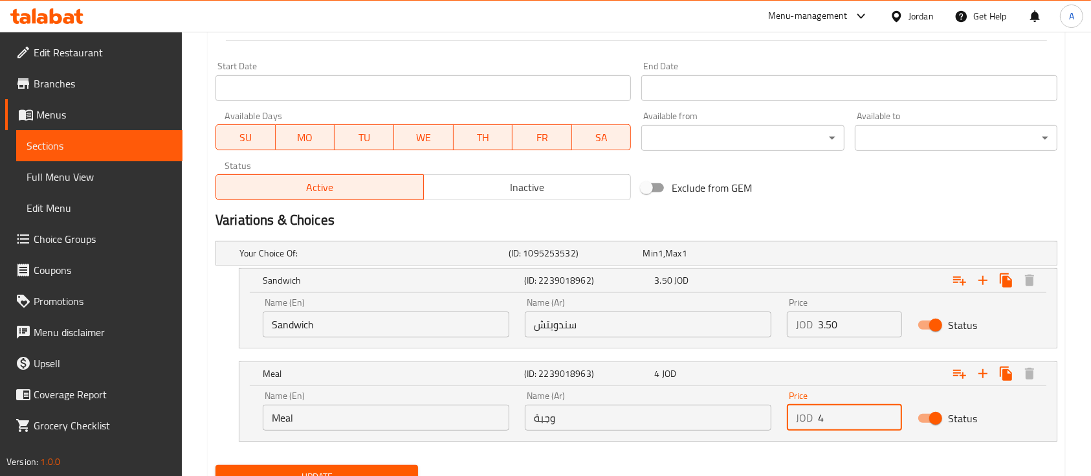
click at [854, 416] on input "4" at bounding box center [860, 418] width 84 height 26
click at [854, 417] on input "4" at bounding box center [860, 418] width 84 height 26
click at [854, 424] on input "4" at bounding box center [860, 418] width 84 height 26
drag, startPoint x: 854, startPoint y: 425, endPoint x: 820, endPoint y: 411, distance: 36.3
click at [820, 411] on input "4" at bounding box center [860, 418] width 84 height 26
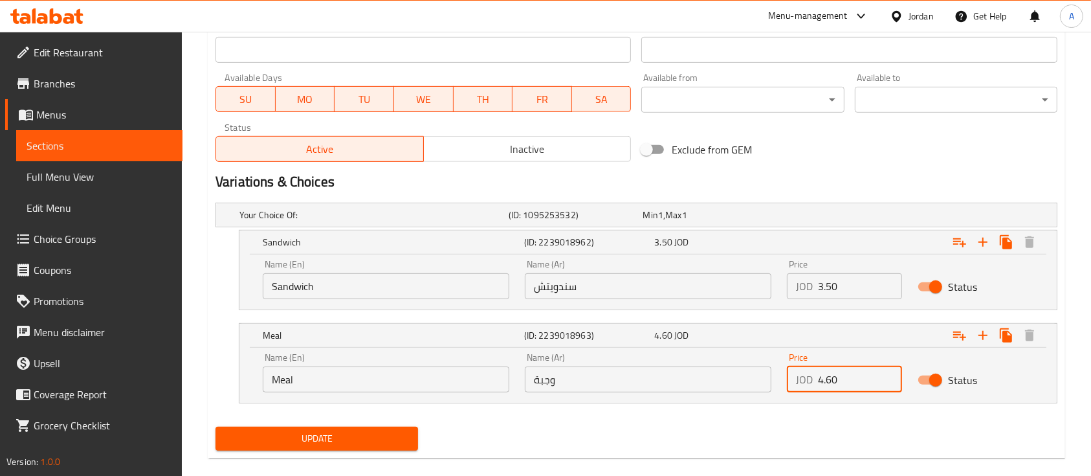
scroll to position [597, 0]
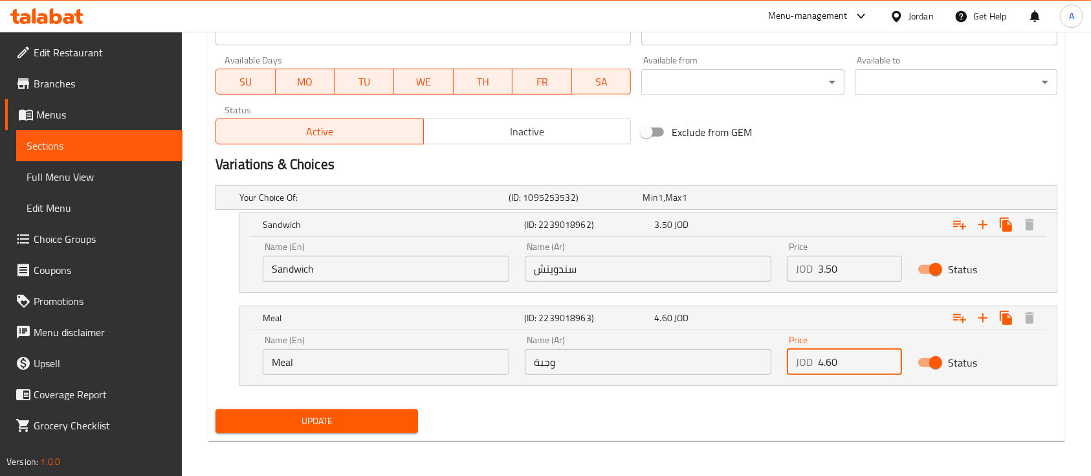
type input "4.60"
click at [258, 431] on button "Update" at bounding box center [317, 421] width 203 height 24
click at [114, 140] on span "Sections" at bounding box center [100, 146] width 146 height 16
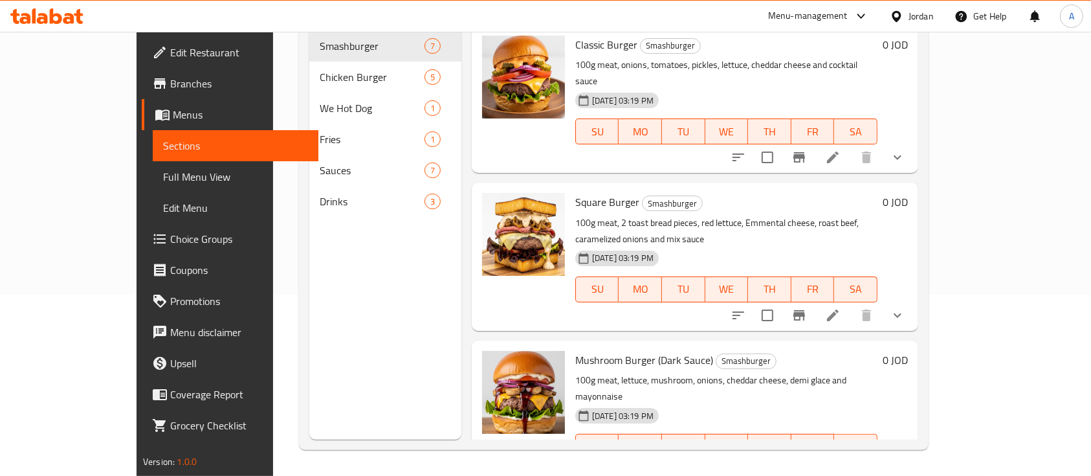
scroll to position [181, 0]
click at [883, 87] on div "[DATE] 03:19 PM SU MO TU WE TH FR SA" at bounding box center [726, 122] width 313 height 70
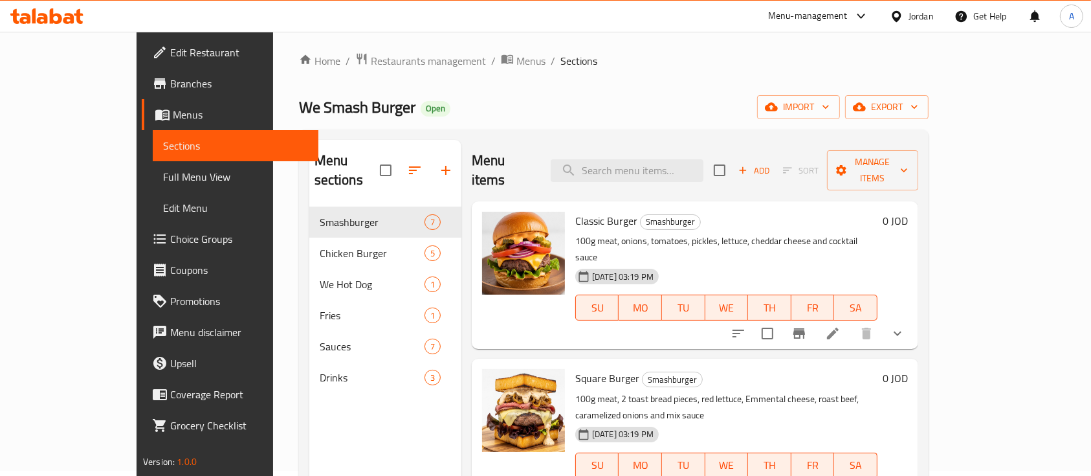
scroll to position [0, 0]
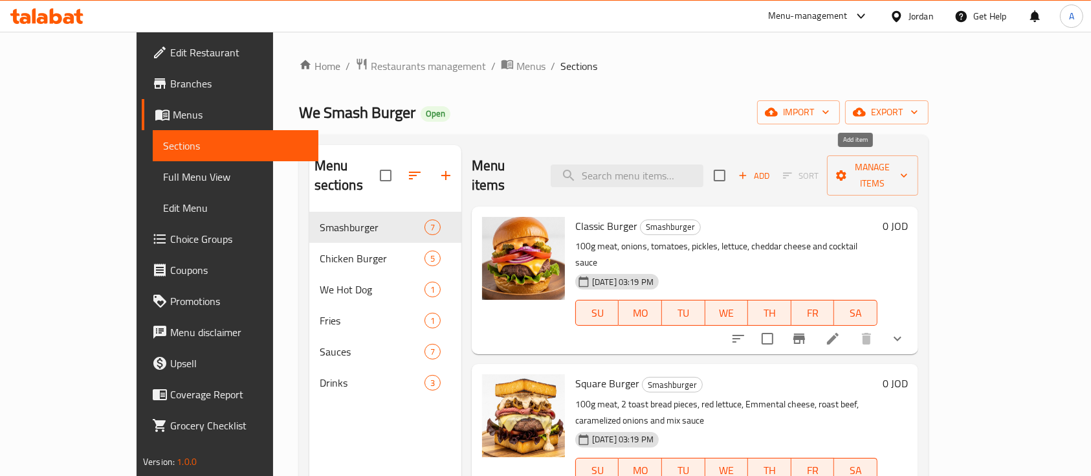
click at [772, 168] on span "Add" at bounding box center [754, 175] width 35 height 15
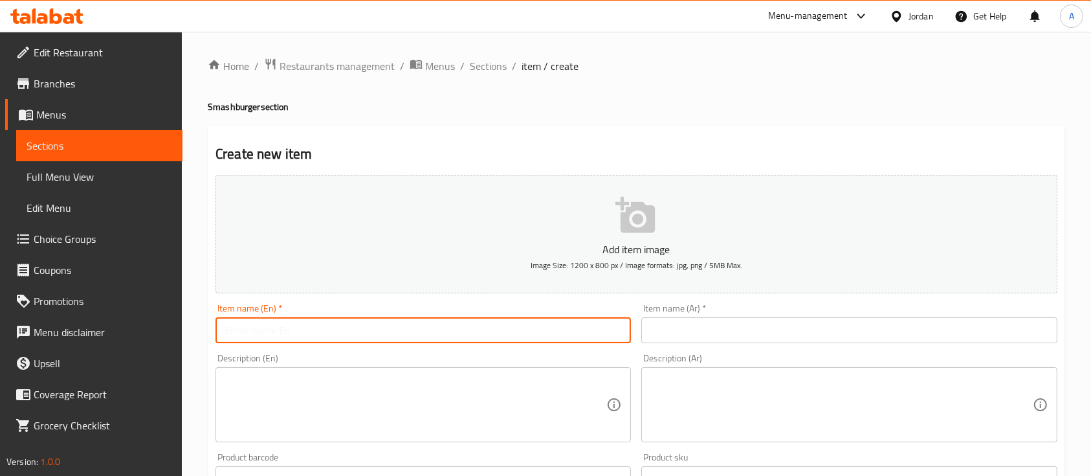
click at [346, 340] on input "text" at bounding box center [424, 330] width 416 height 26
